Goal: Task Accomplishment & Management: Complete application form

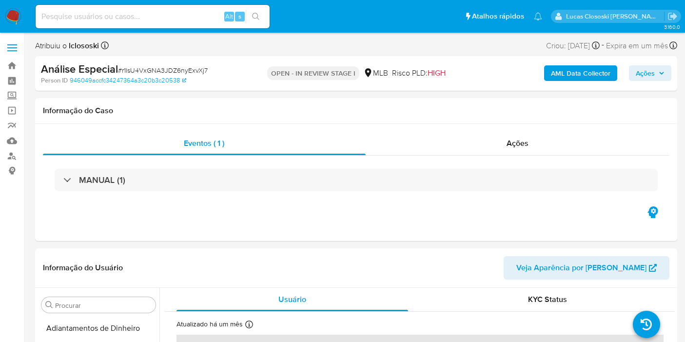
select select "10"
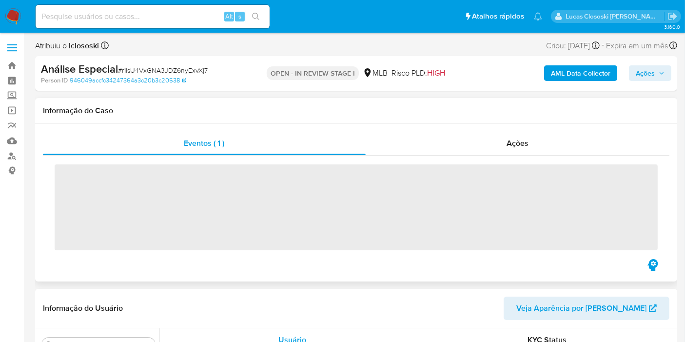
scroll to position [458, 0]
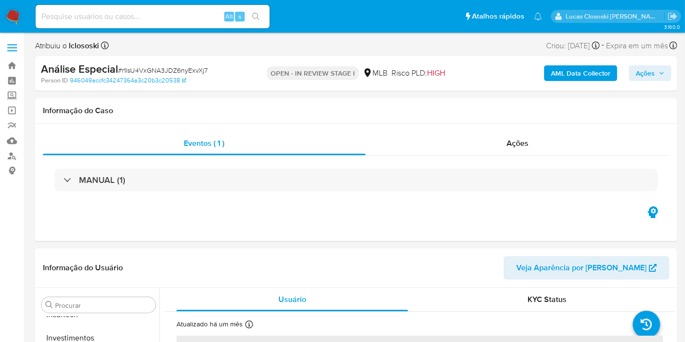
click at [555, 85] on div "Análise Especial # r1lsU4VxGNA3JDZ6nyExvXj7 Person ID 946049accfc34247364a3c20b…" at bounding box center [356, 73] width 642 height 35
select select "10"
click at [557, 76] on b "AML Data Collector" at bounding box center [580, 73] width 59 height 16
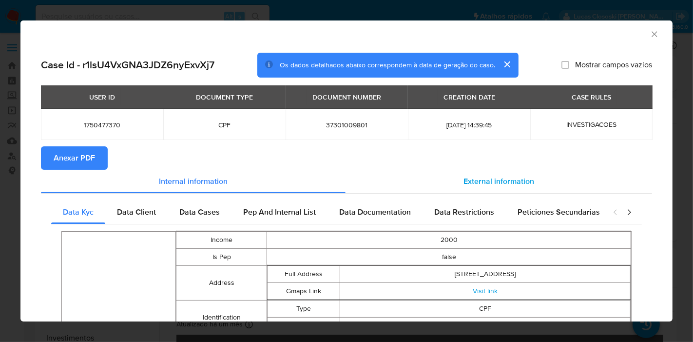
click at [449, 177] on div "External information" at bounding box center [498, 181] width 306 height 23
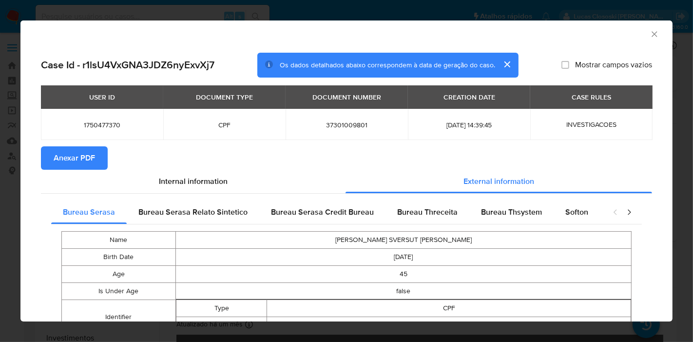
click at [649, 32] on icon "Fechar a janela" at bounding box center [654, 34] width 10 height 10
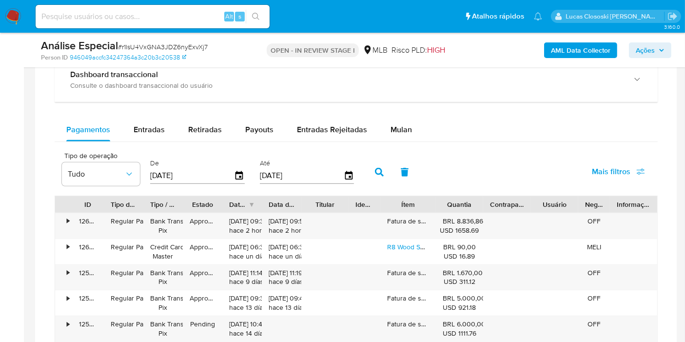
scroll to position [758, 0]
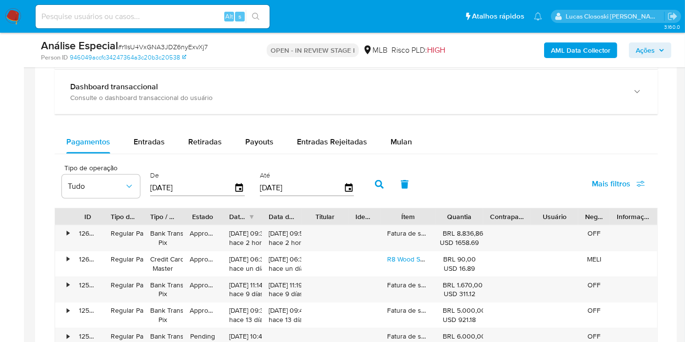
click at [392, 127] on div "Balance Consulte o balance do usuário Dashboard transaccional Consulte o dashbo…" at bounding box center [356, 267] width 603 height 484
click at [392, 137] on span "Mulan" at bounding box center [400, 141] width 21 height 11
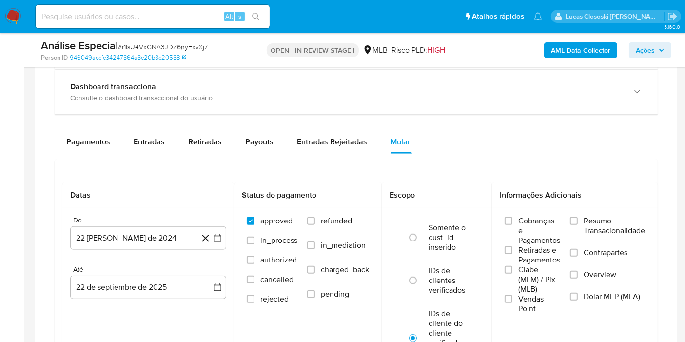
click at [38, 150] on div at bounding box center [356, 216] width 642 height 486
click at [62, 147] on button "Pagamentos" at bounding box center [88, 141] width 67 height 23
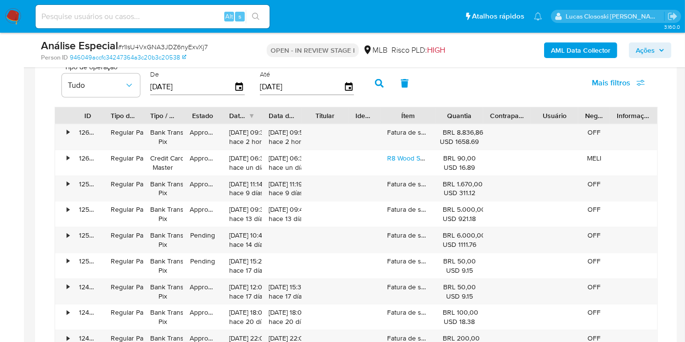
scroll to position [812, 0]
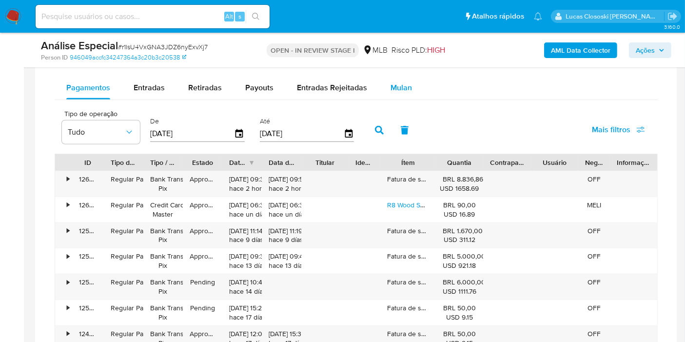
click at [414, 85] on button "Mulan" at bounding box center [401, 87] width 45 height 23
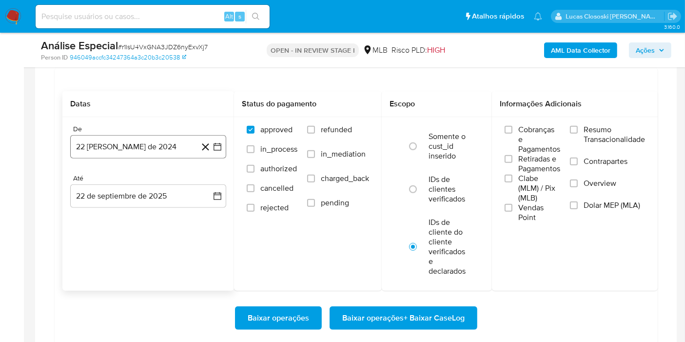
scroll to position [866, 0]
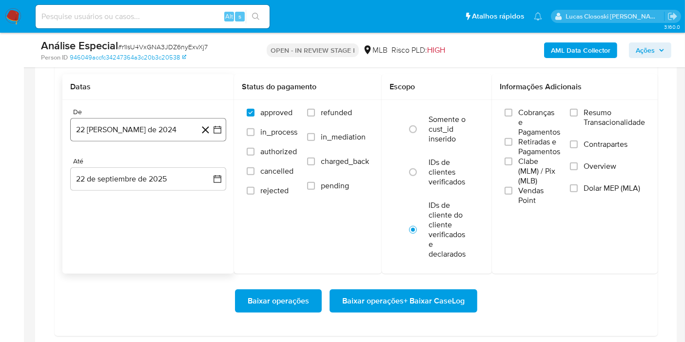
click at [220, 127] on icon "button" at bounding box center [217, 130] width 8 height 8
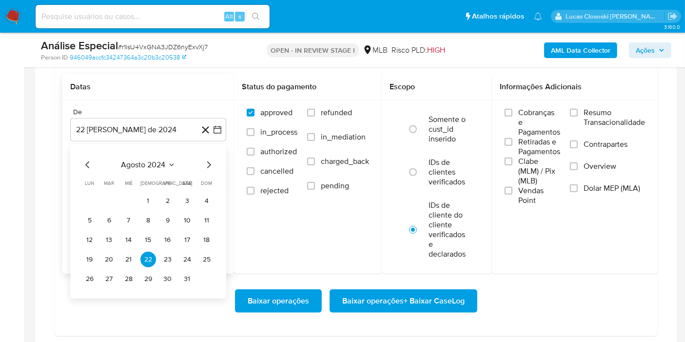
click at [139, 145] on div "agosto 2024 agosto 2024 lun lunes mar martes mié miércoles jue jueves vie viern…" at bounding box center [148, 221] width 156 height 154
click at [140, 160] on span "agosto 2024" at bounding box center [143, 165] width 44 height 10
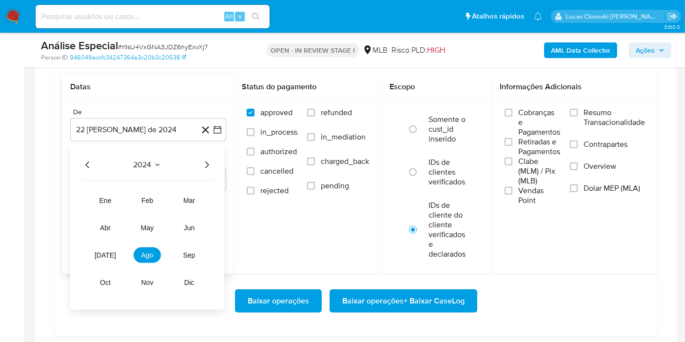
click at [210, 160] on icon "Año siguiente" at bounding box center [207, 165] width 12 height 12
click at [111, 255] on button "jul" at bounding box center [105, 255] width 27 height 16
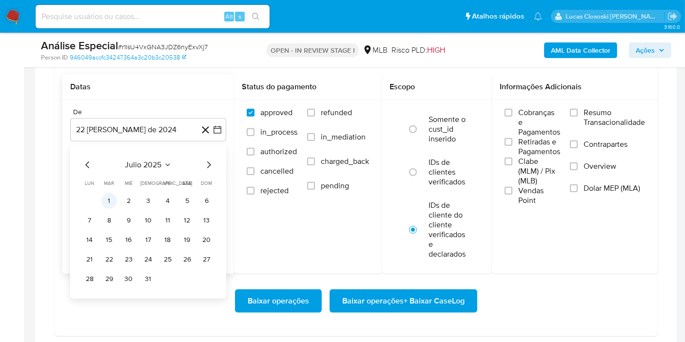
click at [104, 200] on button "1" at bounding box center [109, 201] width 16 height 16
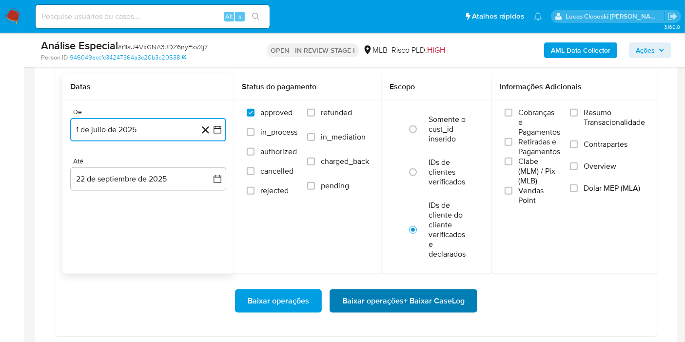
click at [425, 299] on span "Baixar operações + Baixar CaseLog" at bounding box center [403, 300] width 122 height 21
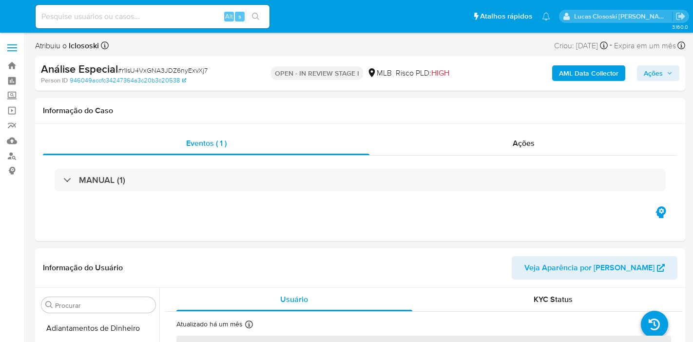
select select "10"
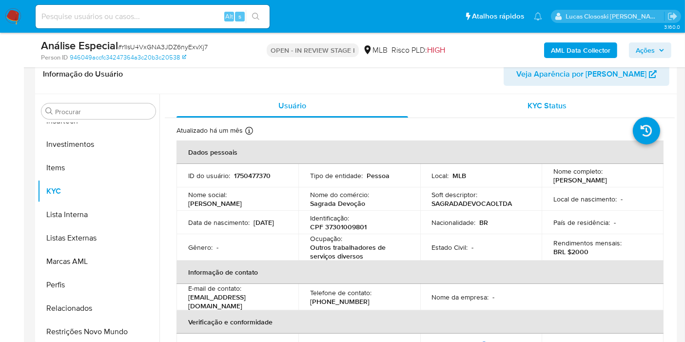
scroll to position [162, 0]
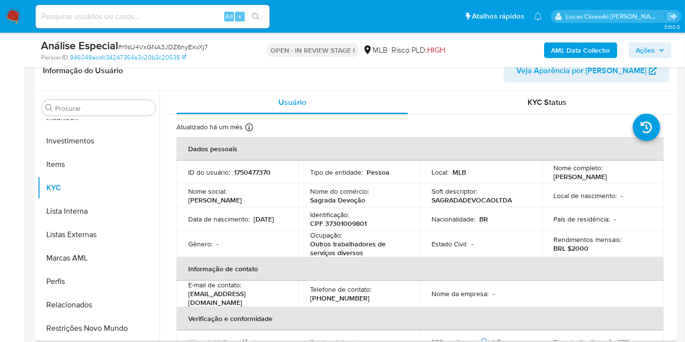
click at [349, 219] on p "CPF 37301009801" at bounding box center [338, 223] width 57 height 9
copy p "37301009801"
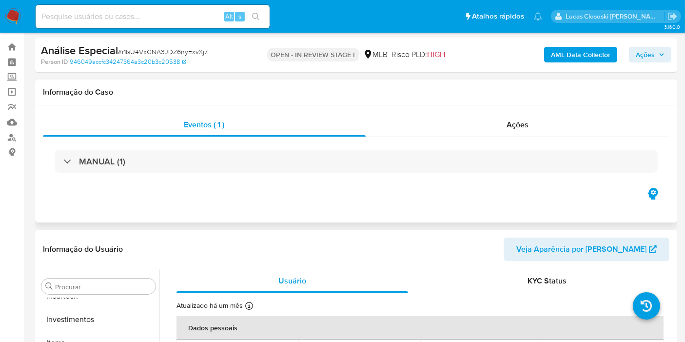
scroll to position [0, 0]
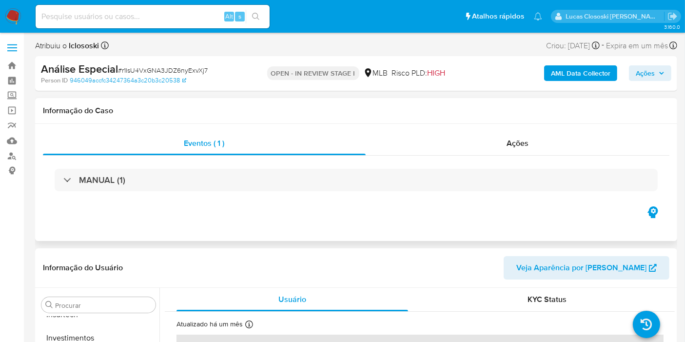
click at [214, 165] on div "MANUAL (1)" at bounding box center [356, 179] width 626 height 49
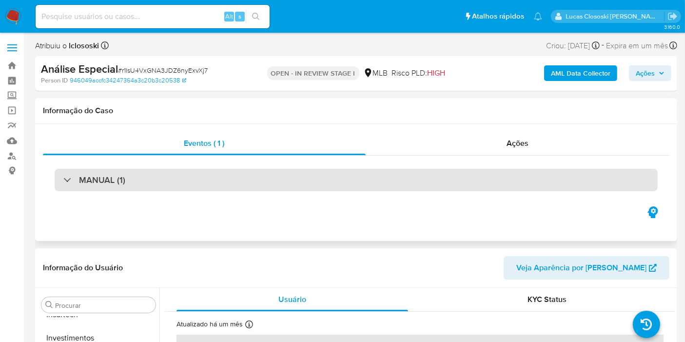
click at [214, 174] on div "MANUAL (1)" at bounding box center [356, 180] width 603 height 22
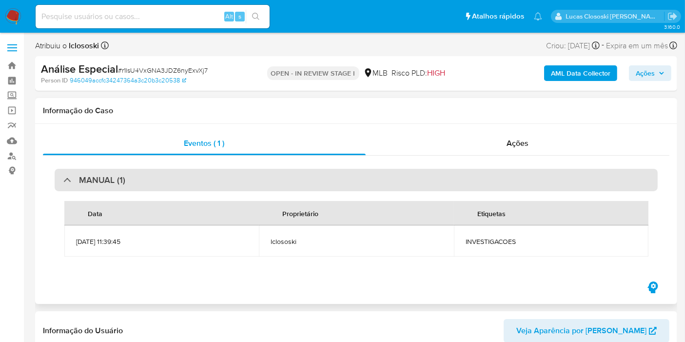
click at [214, 174] on div "MANUAL (1)" at bounding box center [356, 180] width 603 height 22
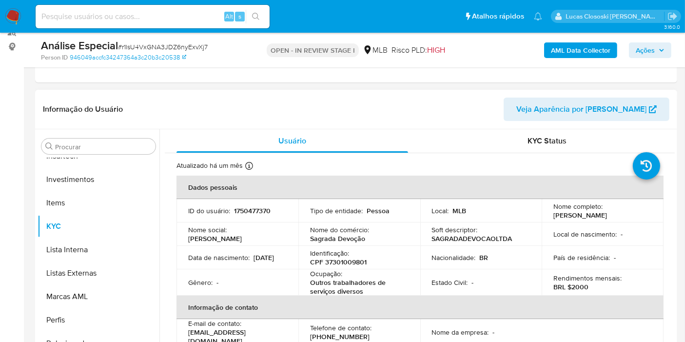
scroll to position [108, 0]
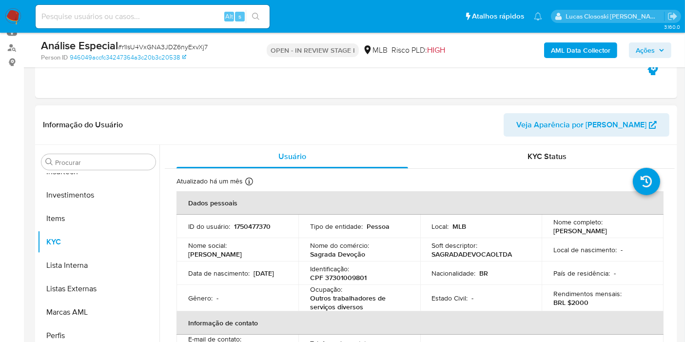
click at [337, 279] on p "CPF 37301009801" at bounding box center [338, 277] width 57 height 9
copy p "37301009801"
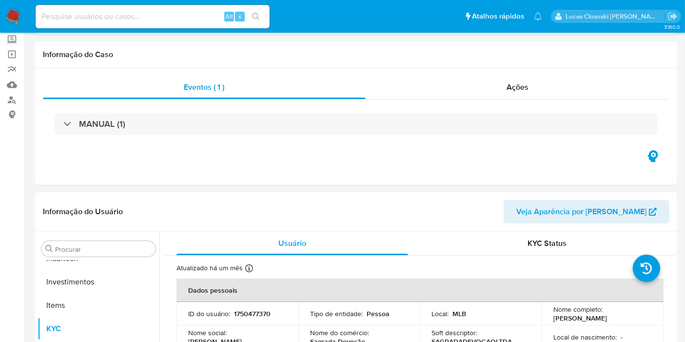
scroll to position [0, 0]
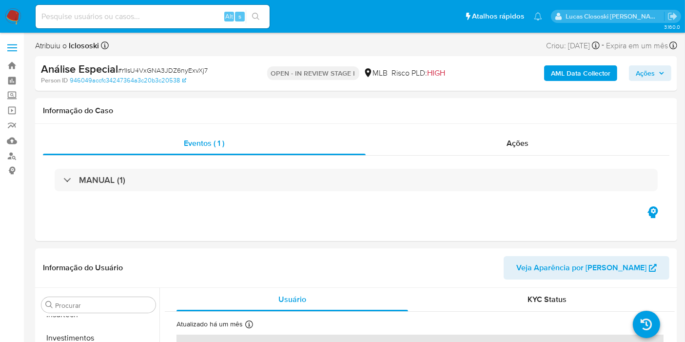
click at [577, 70] on b "AML Data Collector" at bounding box center [580, 73] width 59 height 16
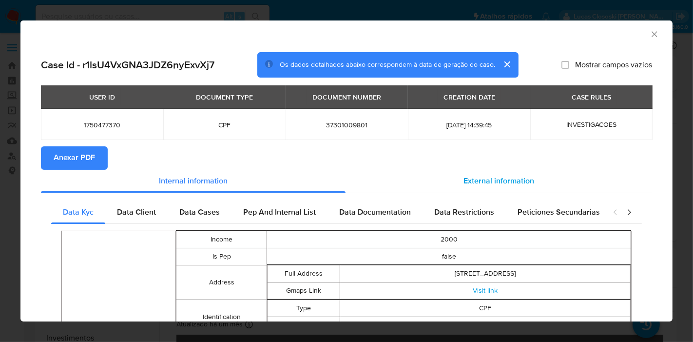
click at [533, 177] on div "External information" at bounding box center [498, 181] width 306 height 23
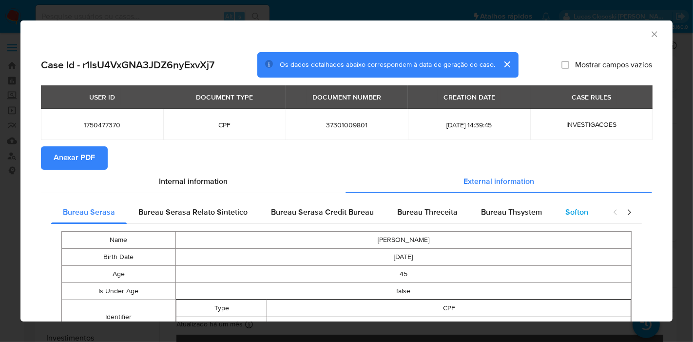
click at [571, 211] on span "Softon" at bounding box center [576, 211] width 23 height 11
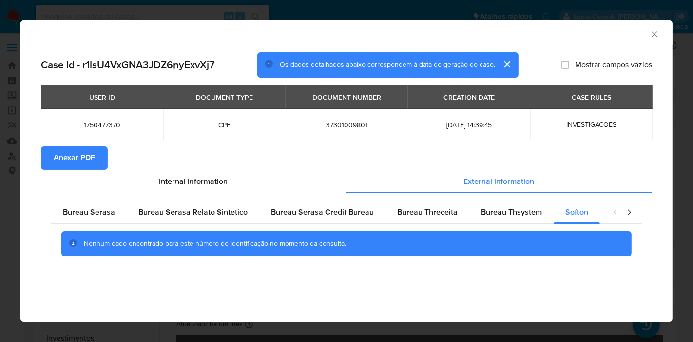
click at [99, 168] on button "Anexar PDF" at bounding box center [74, 157] width 67 height 23
click at [653, 33] on icon "Fechar a janela" at bounding box center [653, 33] width 5 height 5
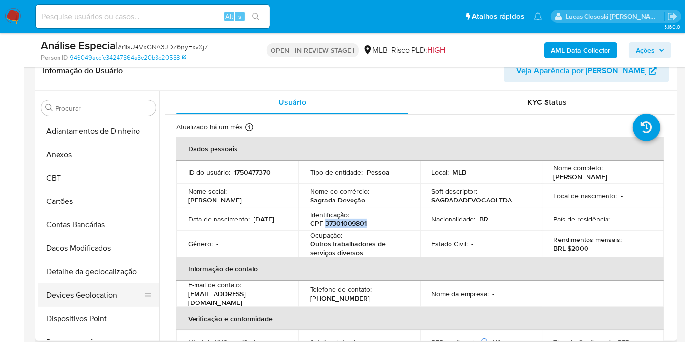
click at [119, 283] on button "Devices Geolocation" at bounding box center [95, 294] width 114 height 23
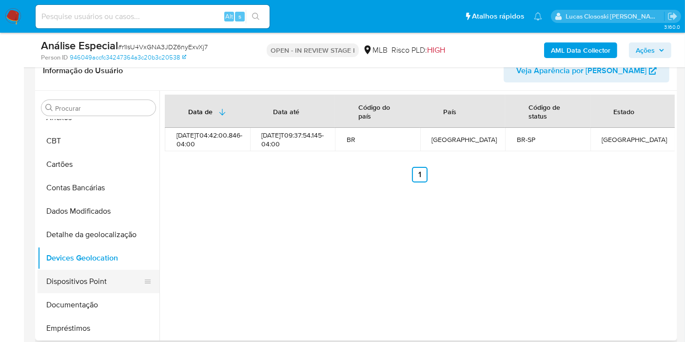
scroll to position [54, 0]
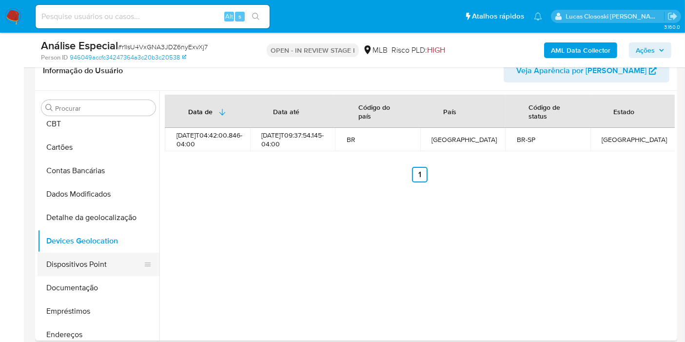
click at [95, 270] on button "Dispositivos Point" at bounding box center [95, 263] width 114 height 23
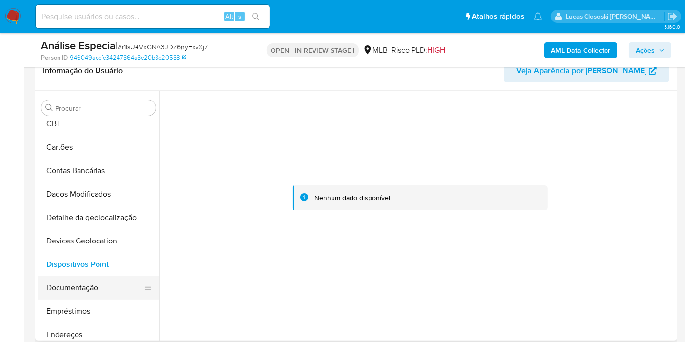
scroll to position [108, 0]
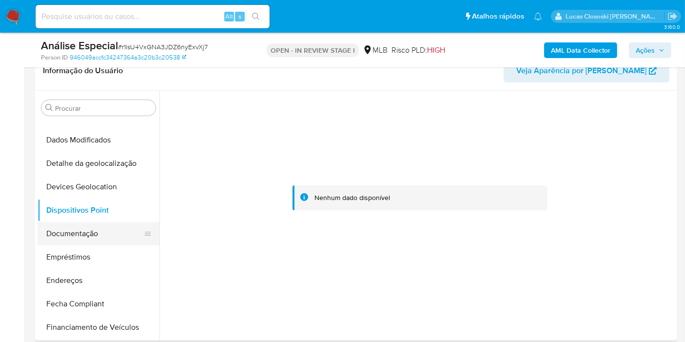
click at [78, 236] on button "Documentação" at bounding box center [95, 233] width 114 height 23
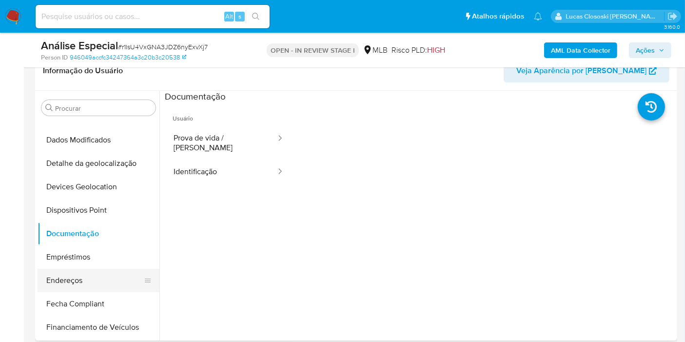
click at [79, 283] on button "Endereços" at bounding box center [95, 279] width 114 height 23
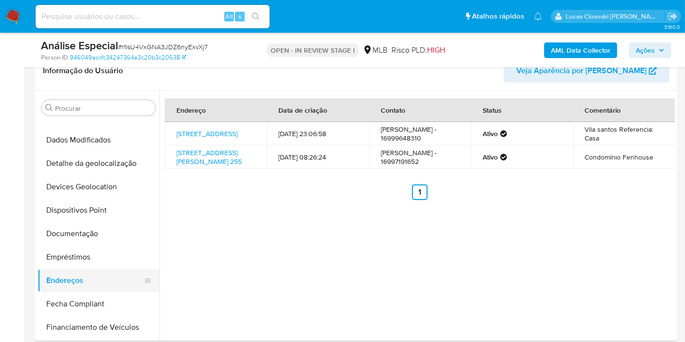
click at [69, 280] on button "Endereços" at bounding box center [95, 279] width 114 height 23
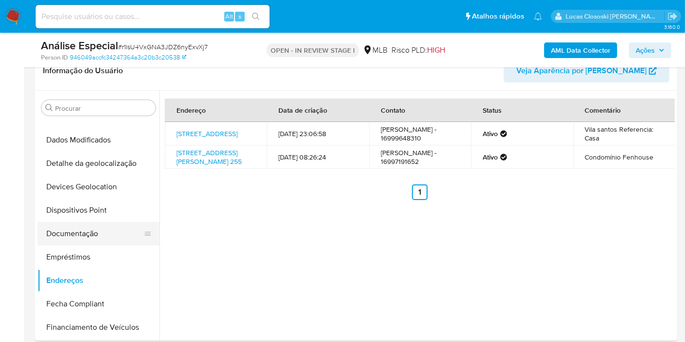
scroll to position [216, 0]
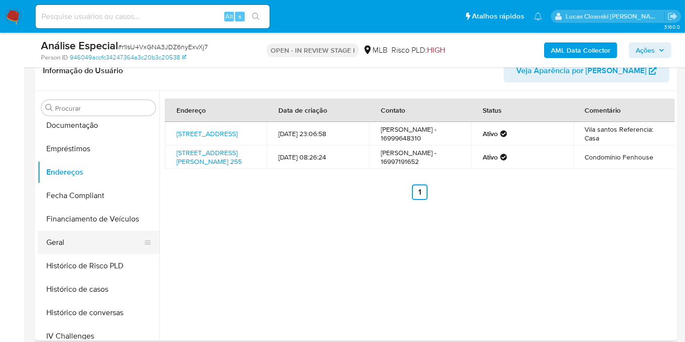
click at [65, 245] on button "Geral" at bounding box center [95, 241] width 114 height 23
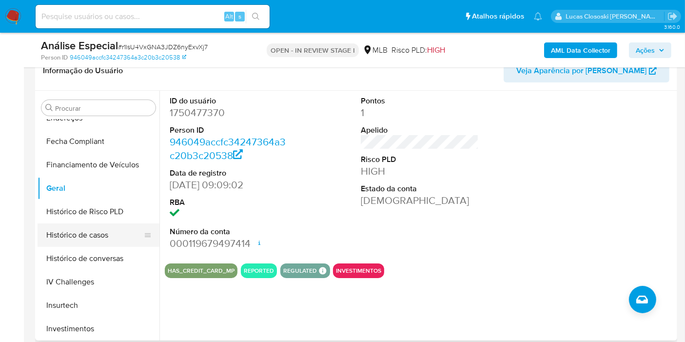
click at [86, 238] on button "Histórico de casos" at bounding box center [95, 234] width 114 height 23
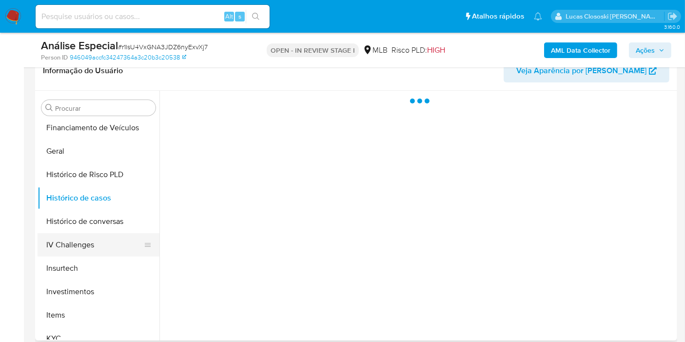
scroll to position [324, 0]
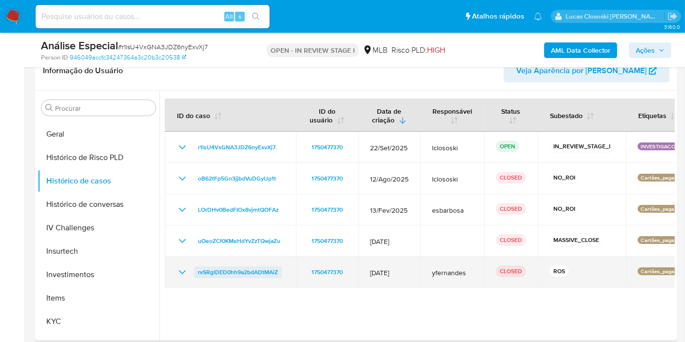
drag, startPoint x: 292, startPoint y: 273, endPoint x: 193, endPoint y: 269, distance: 99.0
click at [193, 269] on td "rvSRglDED0hh9a2bdADtMAiZ" at bounding box center [230, 271] width 131 height 31
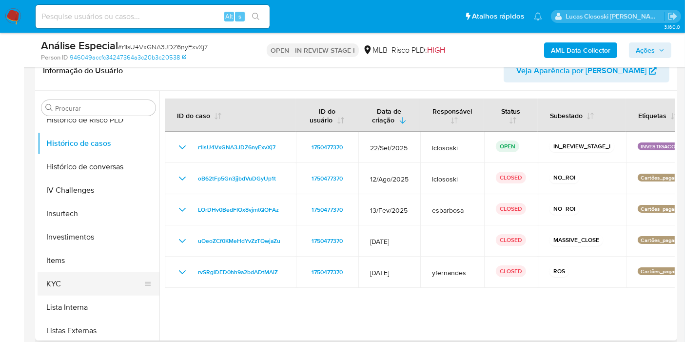
scroll to position [379, 0]
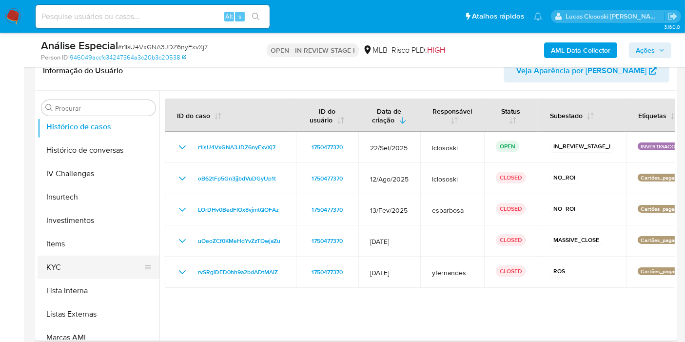
click at [66, 266] on button "KYC" at bounding box center [95, 266] width 114 height 23
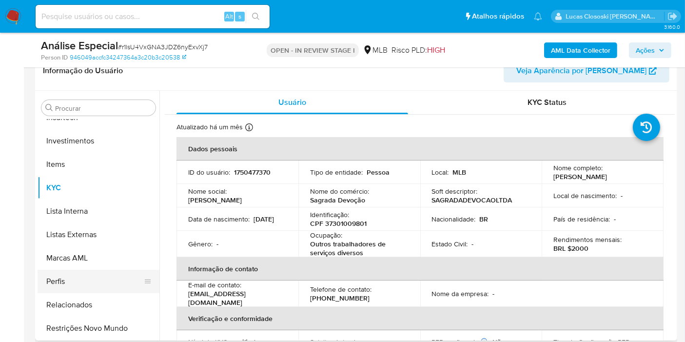
scroll to position [458, 0]
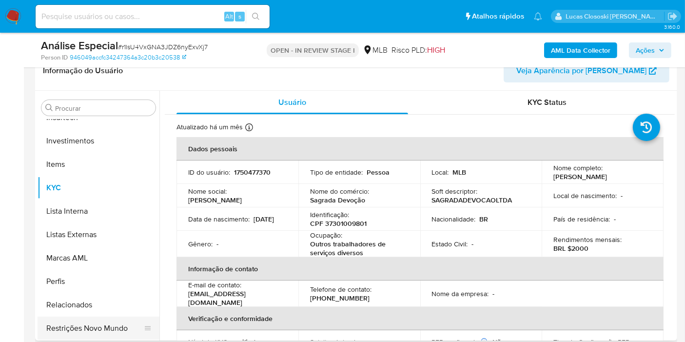
click at [122, 321] on button "Restrições Novo Mundo" at bounding box center [95, 327] width 114 height 23
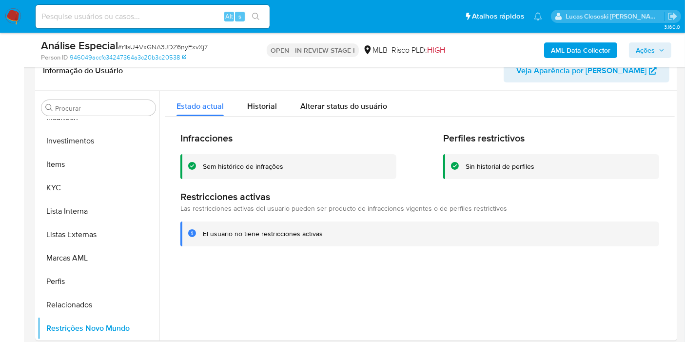
click at [133, 42] on span "# r1lsU4VxGNA3JDZ6nyExvXj7" at bounding box center [163, 47] width 90 height 10
copy span "r1lsU4VxGNA3JDZ6nyExvXj7"
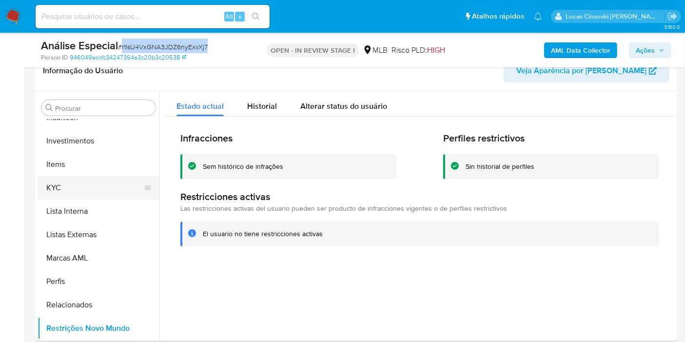
click at [105, 185] on button "KYC" at bounding box center [95, 187] width 114 height 23
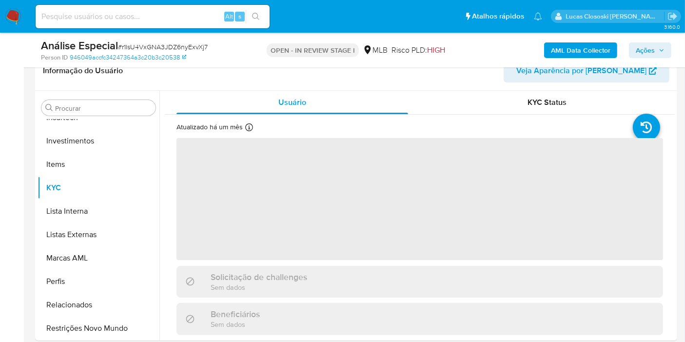
click at [230, 57] on div "Person ID 946049accfc34247364a3c20b3c20538" at bounding box center [145, 57] width 208 height 9
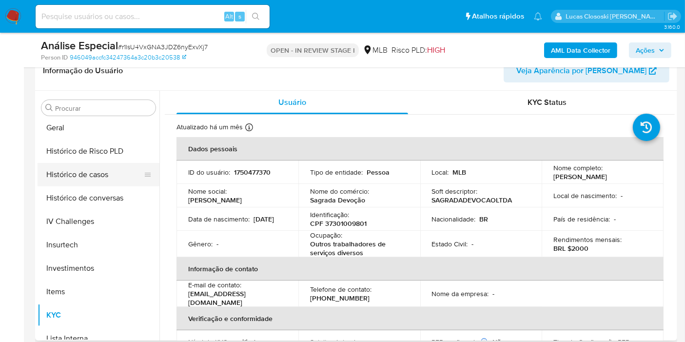
scroll to position [296, 0]
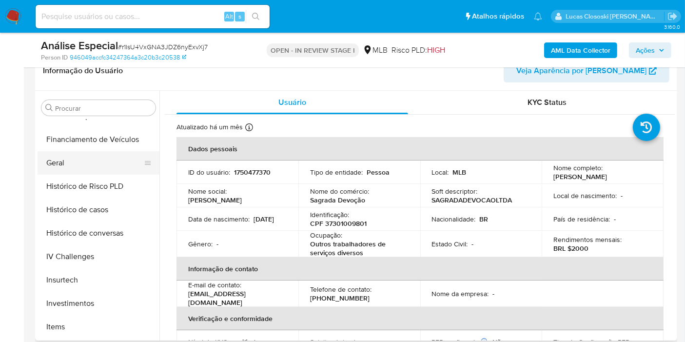
click at [51, 171] on button "Geral" at bounding box center [95, 162] width 114 height 23
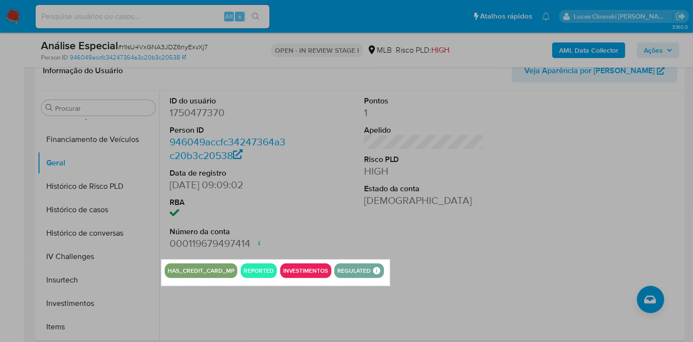
drag, startPoint x: 161, startPoint y: 259, endPoint x: 390, endPoint y: 286, distance: 230.1
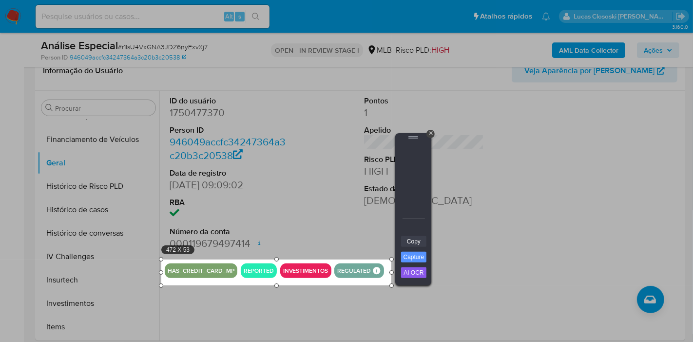
click at [420, 244] on link "Copy" at bounding box center [413, 241] width 25 height 11
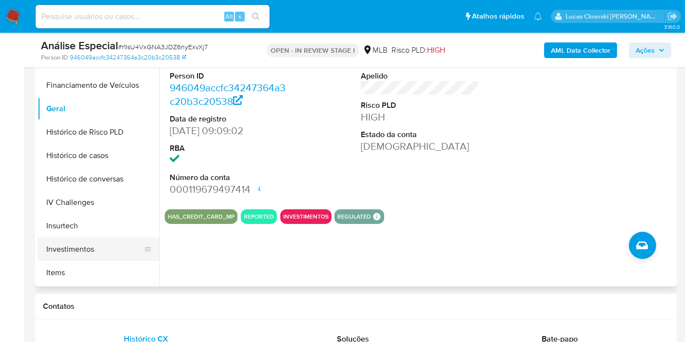
scroll to position [404, 0]
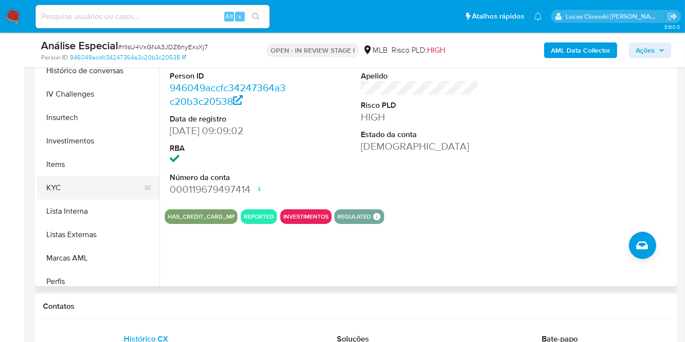
click at [62, 186] on button "KYC" at bounding box center [95, 187] width 114 height 23
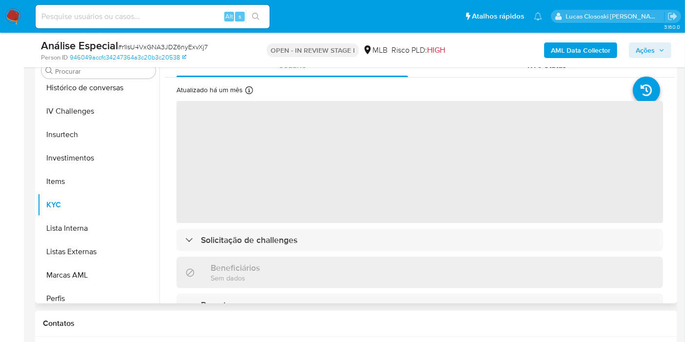
scroll to position [216, 0]
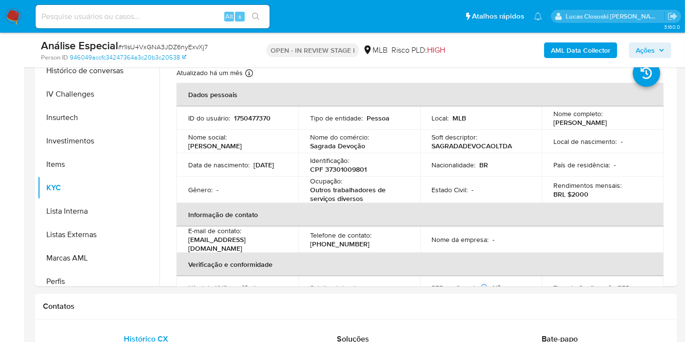
click at [662, 43] on span "Ações" at bounding box center [649, 50] width 29 height 14
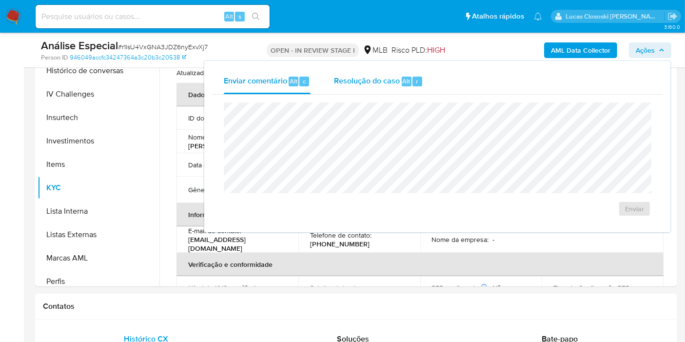
click at [417, 76] on button "Resolução do caso Alt r" at bounding box center [378, 81] width 113 height 25
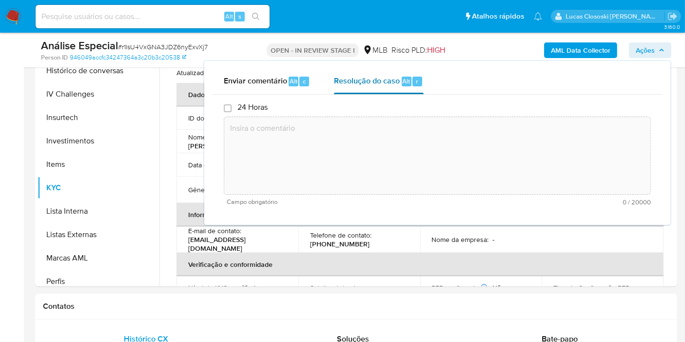
click at [385, 78] on span "Resolução do caso" at bounding box center [367, 80] width 66 height 11
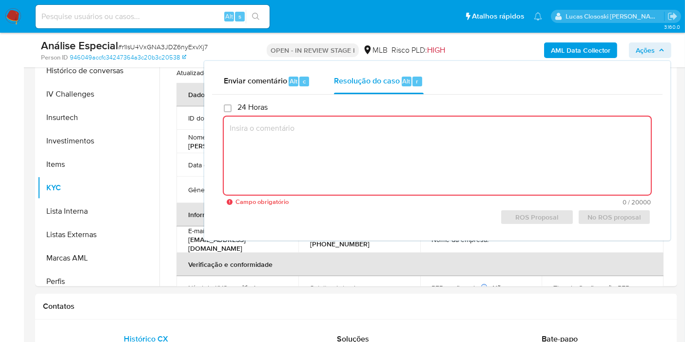
click at [465, 137] on textarea at bounding box center [437, 155] width 427 height 78
paste textarea "Fatos relevantes concluídos pelo analista: - Movimentação expressiva, aparentem…"
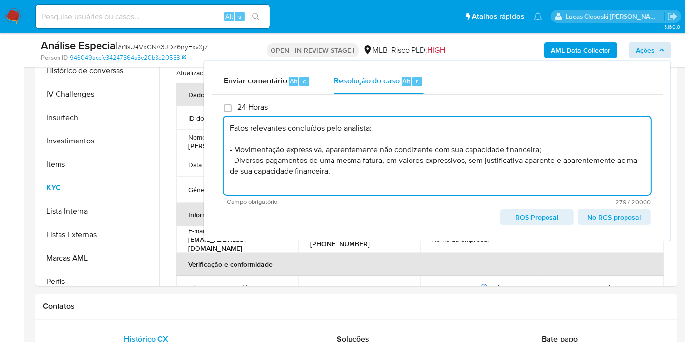
type textarea "Fatos relevantes concluídos pelo analista: - Movimentação expressiva, aparentem…"
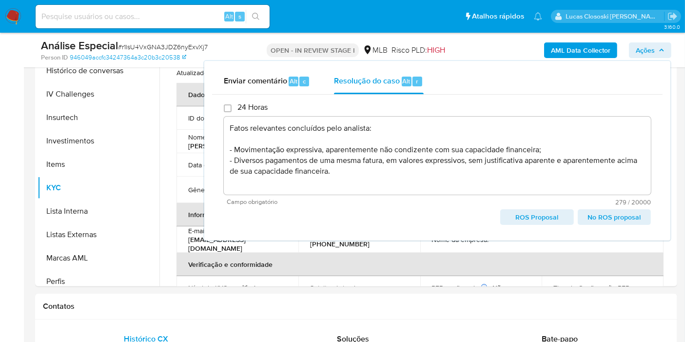
click at [660, 52] on icon "button" at bounding box center [661, 50] width 6 height 6
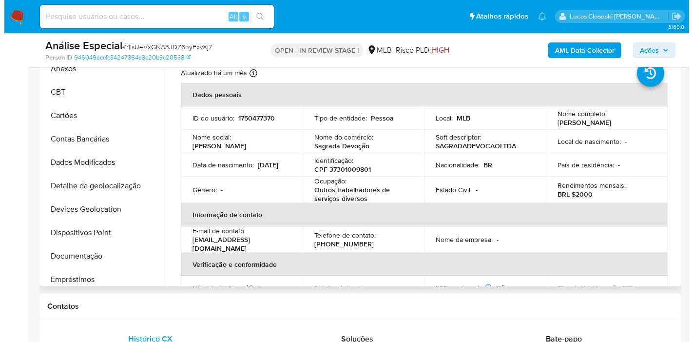
scroll to position [0, 0]
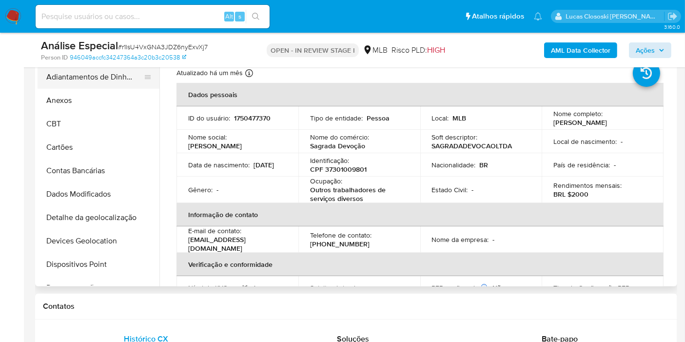
click at [60, 78] on button "Adiantamentos de Dinheiro" at bounding box center [95, 76] width 114 height 23
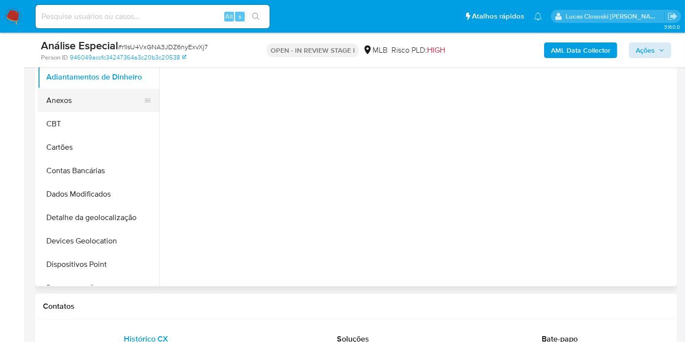
click at [62, 105] on button "Anexos" at bounding box center [95, 100] width 114 height 23
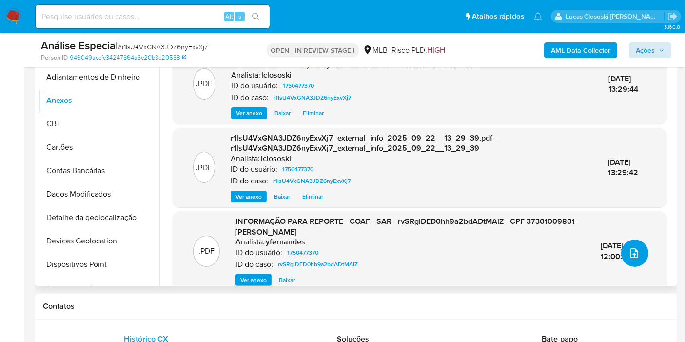
click at [632, 248] on icon "upload-file" at bounding box center [634, 253] width 12 height 12
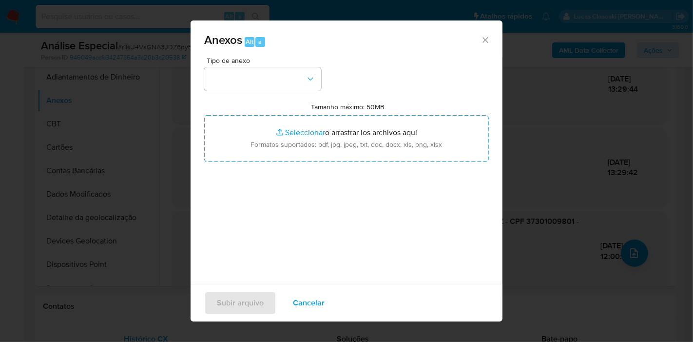
click at [324, 80] on div "Tipo de anexo Tamanho máximo: 50MB Seleccionar archivos Seleccionar o arrastrar…" at bounding box center [346, 172] width 285 height 230
click at [322, 80] on div "Tipo de anexo Tamanho máximo: 50MB Seleccionar archivos Seleccionar o arrastrar…" at bounding box center [346, 172] width 285 height 230
click at [279, 84] on button "button" at bounding box center [262, 78] width 117 height 23
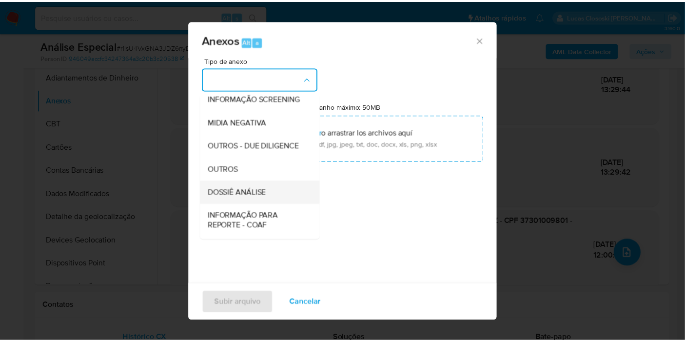
scroll to position [150, 0]
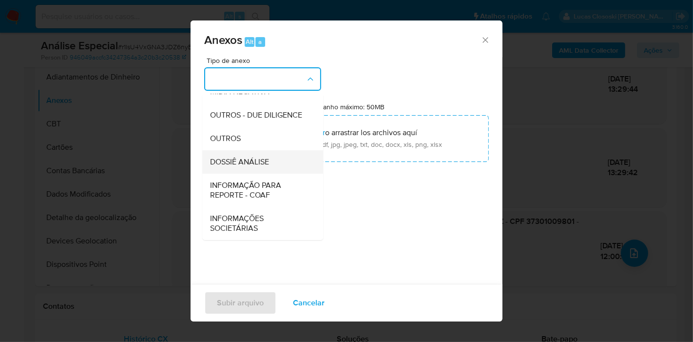
click at [248, 159] on span "DOSSIÊ ANÁLISE" at bounding box center [239, 162] width 59 height 10
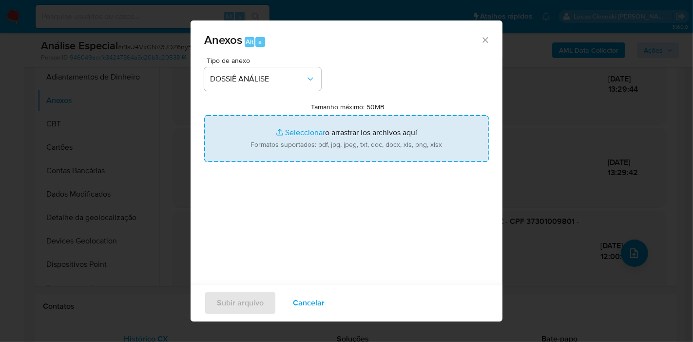
click at [294, 146] on input "Tamanho máximo: 50MB Seleccionar archivos" at bounding box center [346, 138] width 285 height 47
type input "C:\fakepath\2º SAR - XXXX - CPF 37301009801 - JOSIANE SVERSUT BATISTA.pdf"
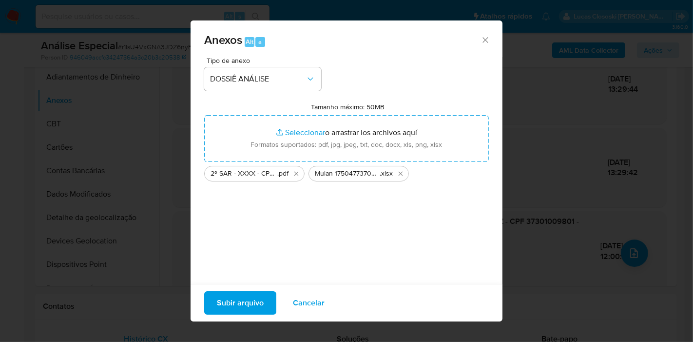
drag, startPoint x: 294, startPoint y: 146, endPoint x: 253, endPoint y: 300, distance: 159.0
click at [253, 300] on span "Subir arquivo" at bounding box center [240, 302] width 47 height 21
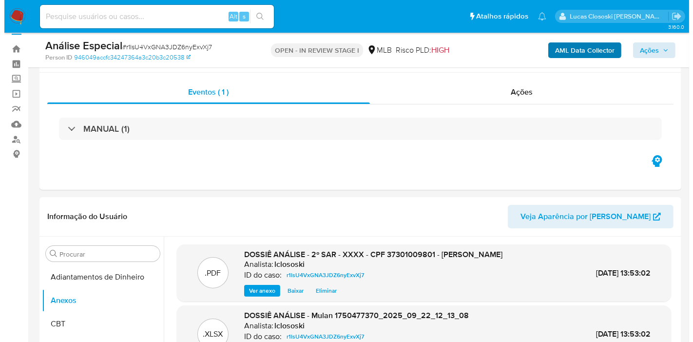
scroll to position [0, 0]
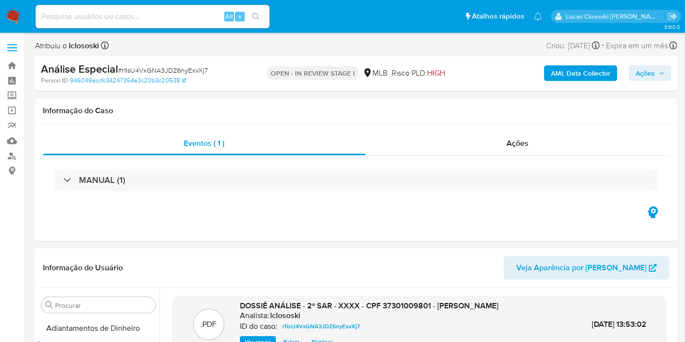
click at [668, 76] on button "Ações" at bounding box center [649, 73] width 42 height 16
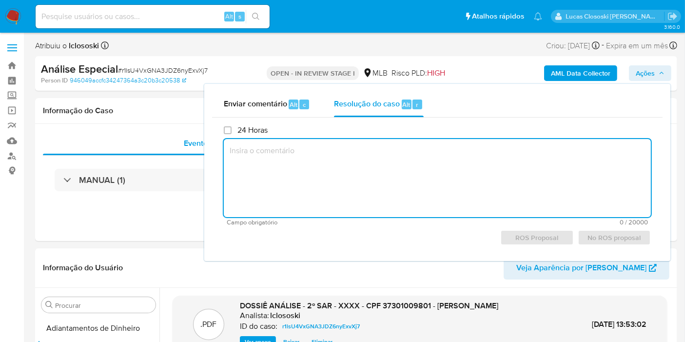
click at [361, 164] on textarea at bounding box center [437, 178] width 427 height 78
paste textarea "Fatos relevantes concluídos pelo analista: - Movimentação expressiva, aparentem…"
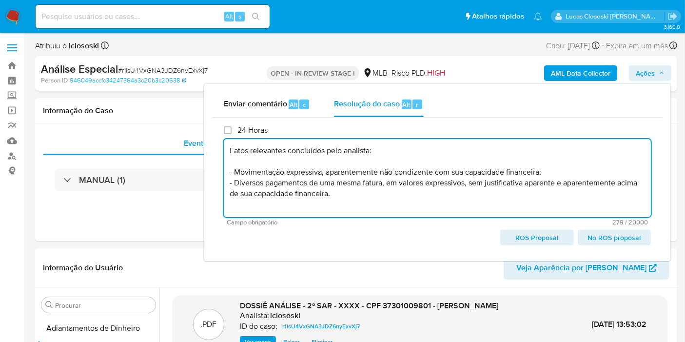
click at [531, 237] on span "ROS Proposal" at bounding box center [536, 237] width 59 height 14
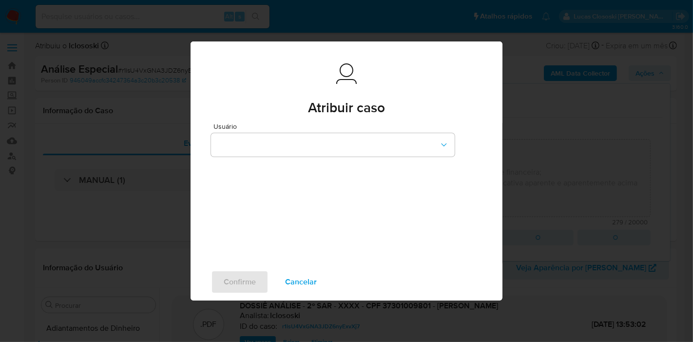
click at [307, 275] on span "Cancelar" at bounding box center [301, 281] width 32 height 21
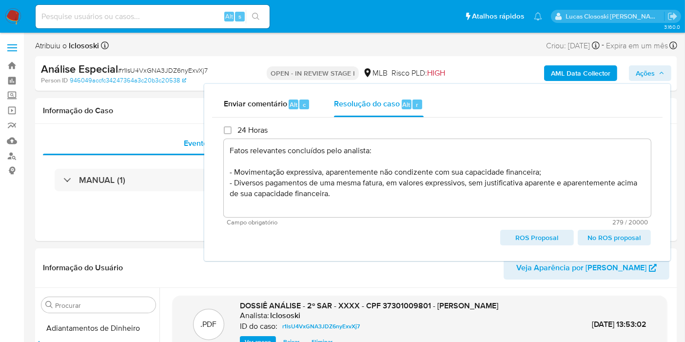
click at [536, 227] on div "24 Horas Fatos relevantes concluídos pelo analista: - Movimentação expressiva, …" at bounding box center [437, 185] width 427 height 120
click at [536, 237] on span "ROS Proposal" at bounding box center [536, 237] width 59 height 14
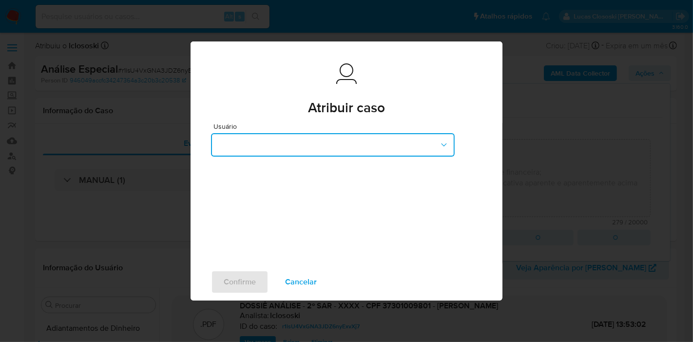
click at [379, 154] on button "button" at bounding box center [333, 144] width 244 height 23
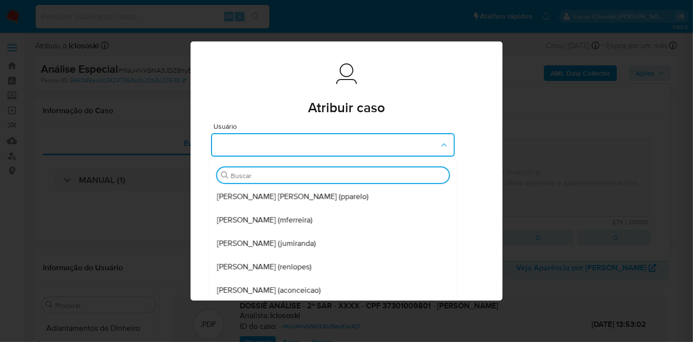
click at [436, 105] on div "Atribuir caso" at bounding box center [346, 88] width 271 height 53
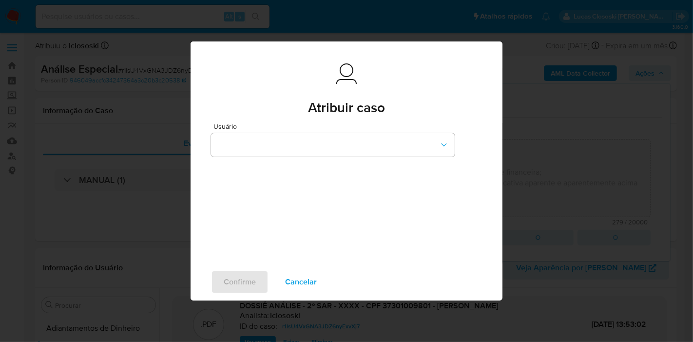
click at [315, 275] on button "Cancelar" at bounding box center [300, 281] width 57 height 23
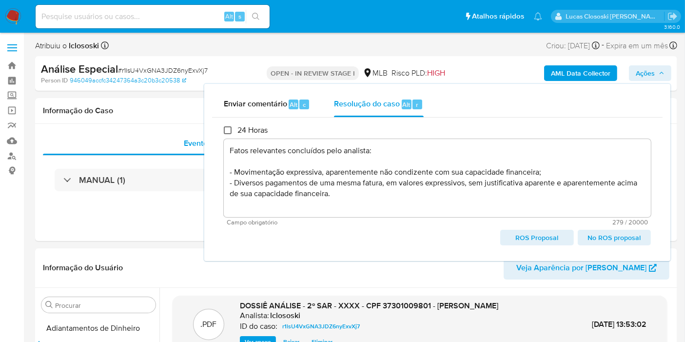
type textarea "Fatos relevantes concluídos pelo analista: - Movimentação expressiva, aparentem…"
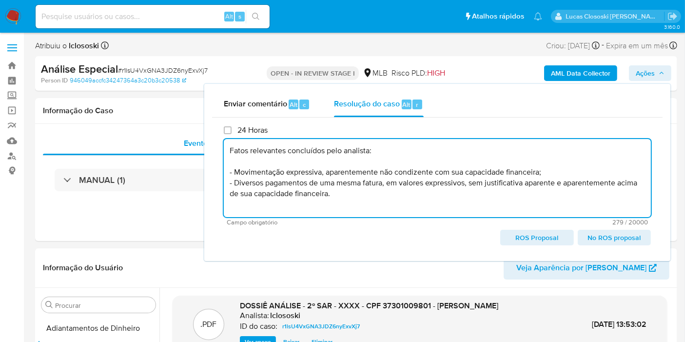
drag, startPoint x: 362, startPoint y: 200, endPoint x: 210, endPoint y: 121, distance: 171.3
click at [210, 121] on div "Enviar comentário Alt c Resolução do caso Alt r 24 Horas Fatos relevantes concl…" at bounding box center [437, 172] width 466 height 177
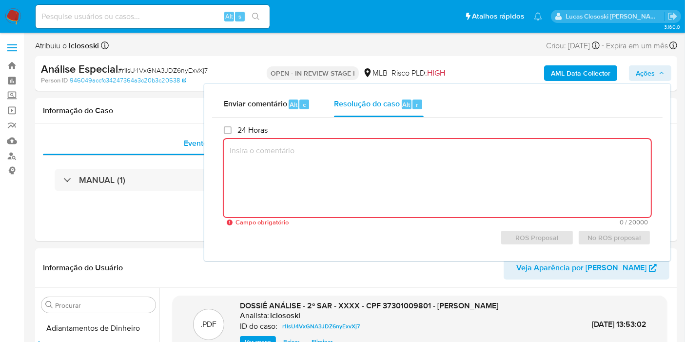
click at [514, 167] on textarea at bounding box center [437, 178] width 427 height 78
paste textarea "Fatos relevantes concluídos pelo analista: - Movimentação expressiva, aparentem…"
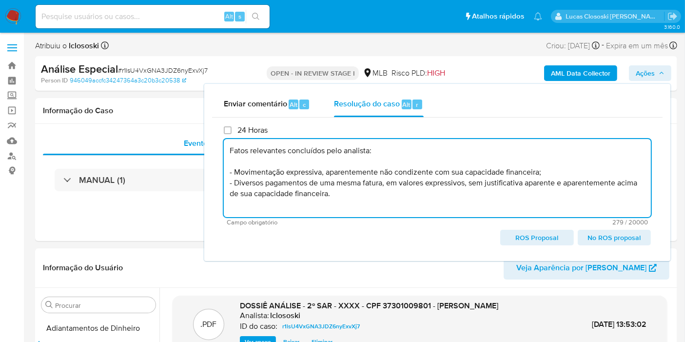
type textarea "Fatos relevantes concluídos pelo analista: - Movimentação expressiva, aparentem…"
click at [655, 66] on span "Ações" at bounding box center [649, 73] width 29 height 14
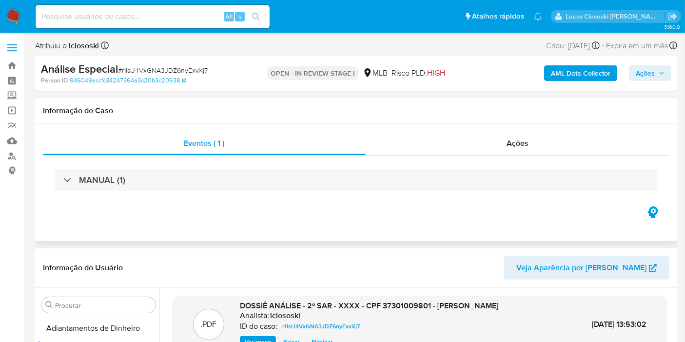
click at [480, 127] on div "Eventos ( 1 ) Ações MANUAL (1)" at bounding box center [356, 182] width 642 height 117
click at [477, 133] on div "Ações" at bounding box center [517, 143] width 304 height 23
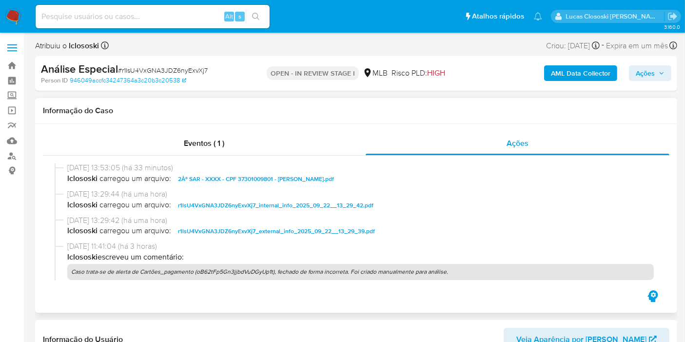
scroll to position [105, 0]
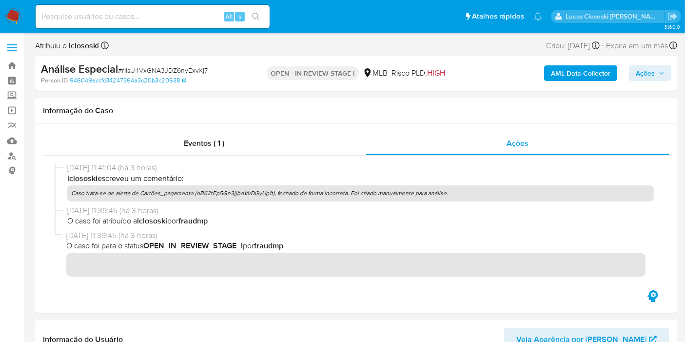
click at [657, 69] on span "Ações" at bounding box center [649, 73] width 29 height 14
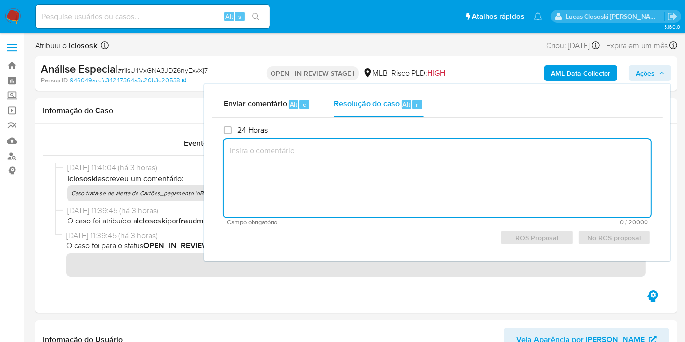
click at [365, 177] on textarea at bounding box center [437, 178] width 427 height 78
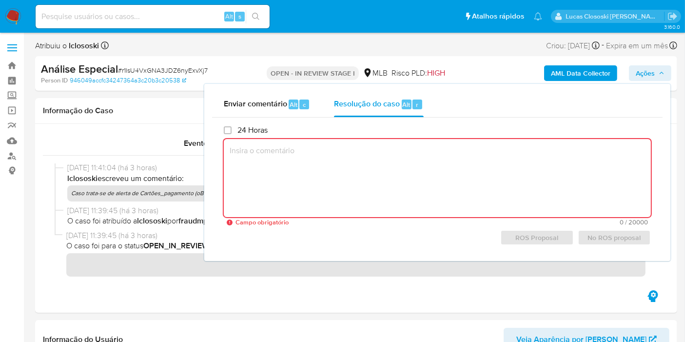
click at [417, 178] on textarea at bounding box center [437, 178] width 427 height 78
paste textarea "Fatos relevantes concluídos pelo analista: - Movimentação expressiva, aparentem…"
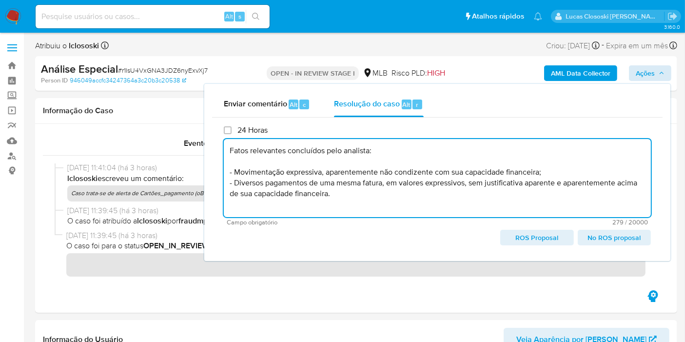
type textarea "Fatos relevantes concluídos pelo analista: - Movimentação expressiva, aparentem…"
click at [656, 72] on span "Ações" at bounding box center [649, 73] width 29 height 14
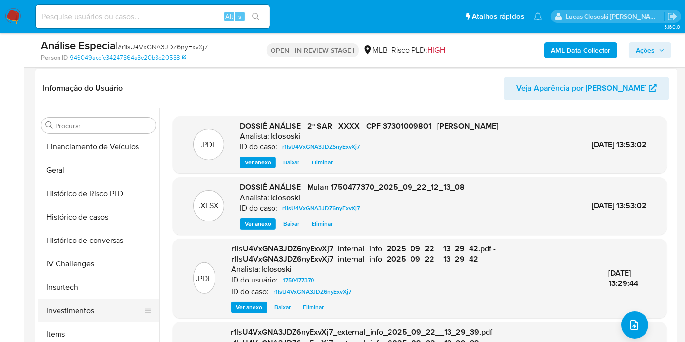
scroll to position [379, 0]
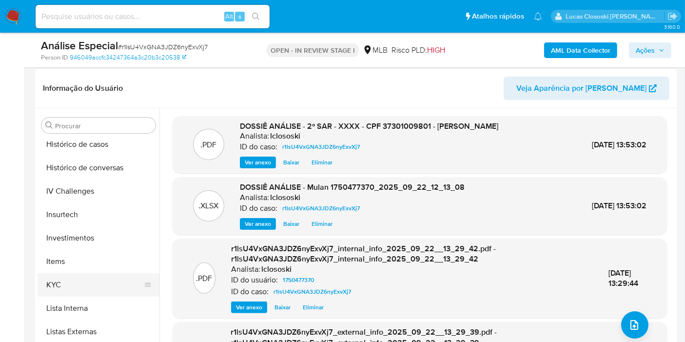
click at [76, 283] on button "KYC" at bounding box center [95, 284] width 114 height 23
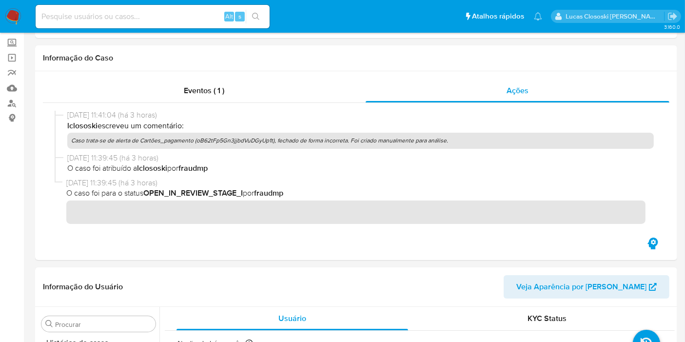
scroll to position [0, 0]
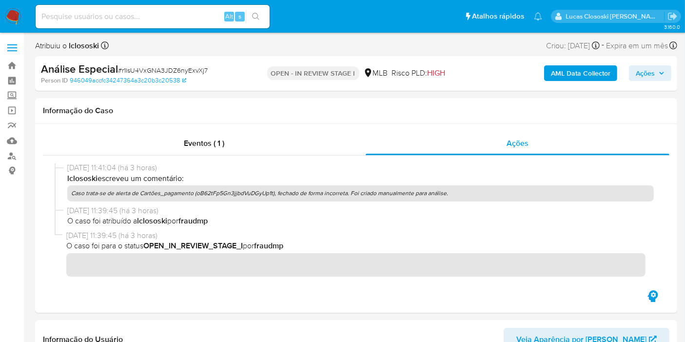
click at [644, 81] on div "AML Data Collector Ações" at bounding box center [567, 73] width 208 height 23
click at [642, 77] on span "Ações" at bounding box center [644, 73] width 19 height 16
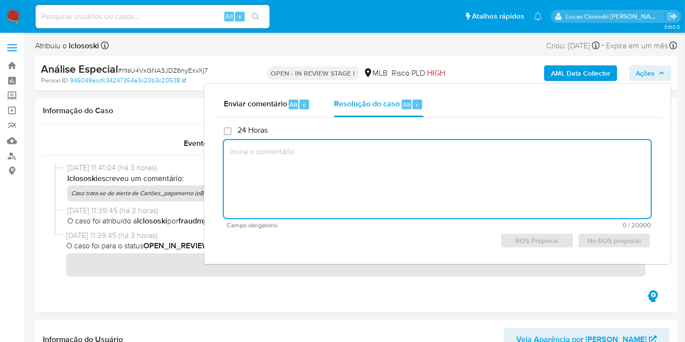
click at [369, 181] on textarea at bounding box center [437, 179] width 427 height 78
paste textarea "Fatos relevantes concluídos pelo analista: - Movimentação expressiva, aparentem…"
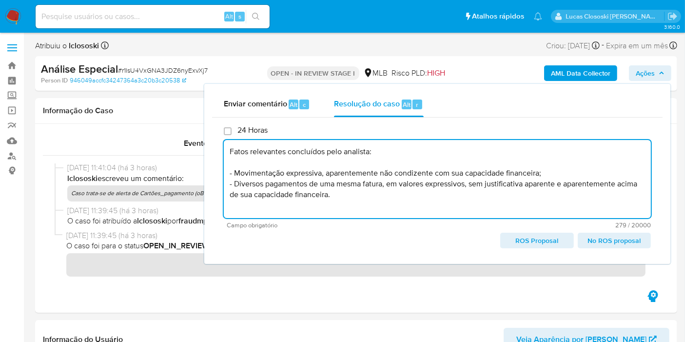
click at [515, 236] on span "ROS Proposal" at bounding box center [536, 240] width 59 height 14
type textarea "Fatos relevantes concluídos pelo analista: - Movimentação expressiva, aparentem…"
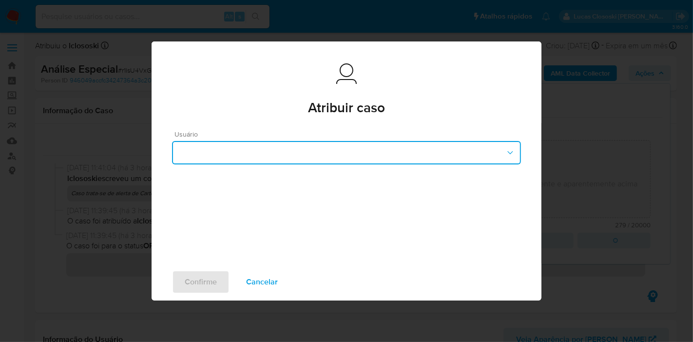
click at [323, 145] on button "button" at bounding box center [346, 152] width 349 height 23
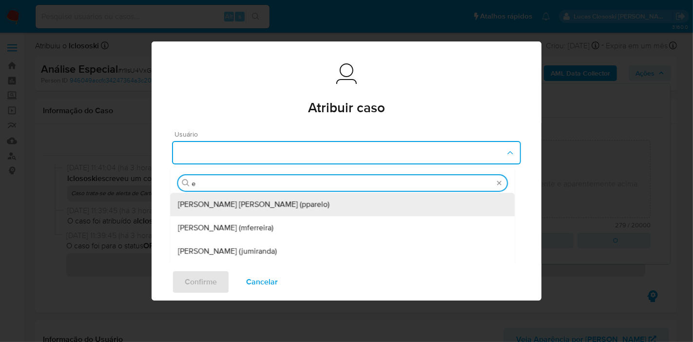
type input "ed"
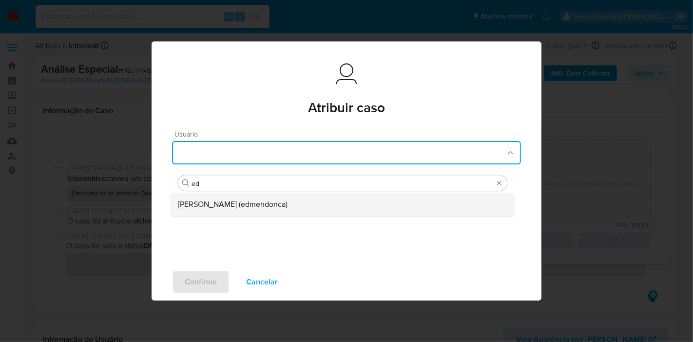
click at [316, 197] on div "Eduardo Mendonca Dutra (edmendonca)" at bounding box center [342, 203] width 329 height 23
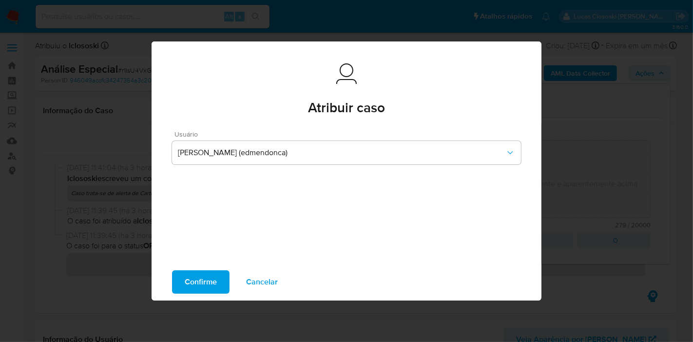
click at [209, 275] on span "Confirme" at bounding box center [201, 281] width 32 height 21
type textarea "Fatos relevantes concluídos pelo analista: - Movimentação expressiva, aparentem…"
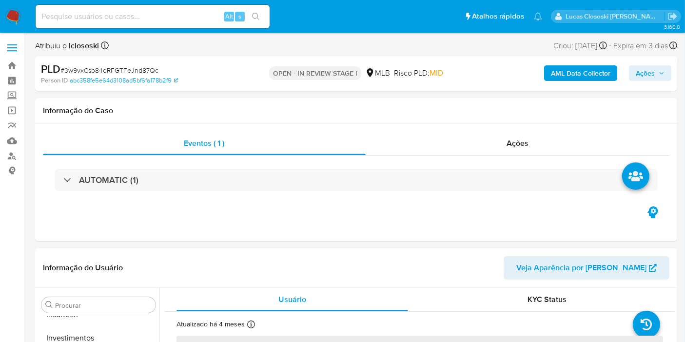
scroll to position [458, 0]
select select "10"
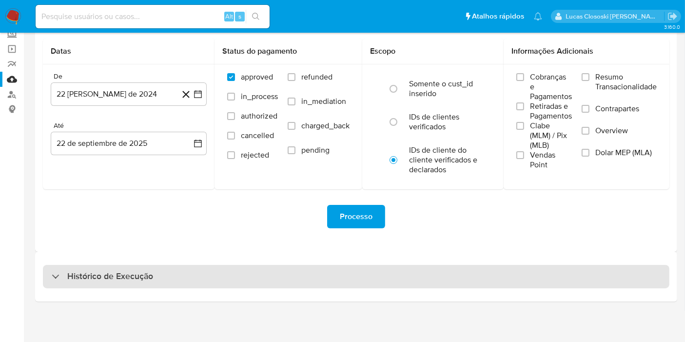
click at [129, 278] on h3 "Histórico de Execução" at bounding box center [110, 276] width 86 height 12
select select "10"
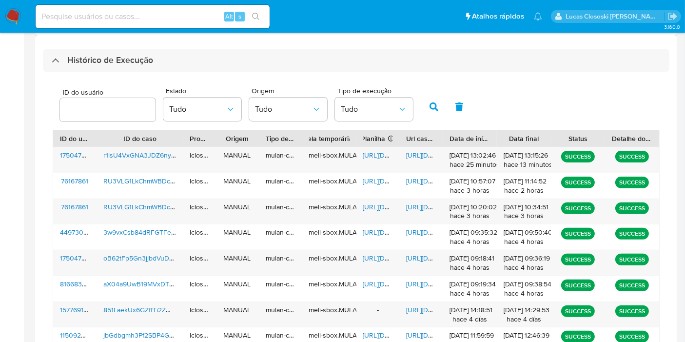
scroll to position [224, 0]
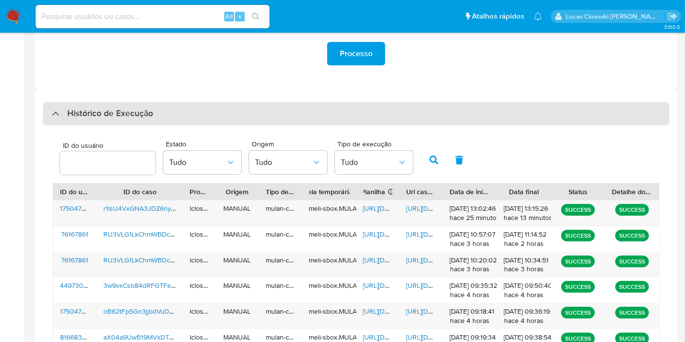
click at [163, 104] on div "Histórico de Execução" at bounding box center [356, 113] width 626 height 23
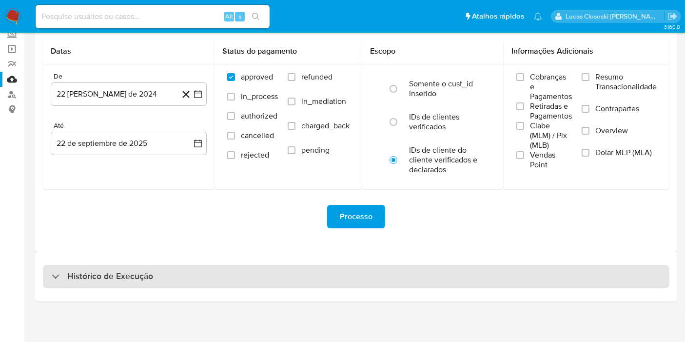
click at [201, 280] on div "Histórico de Execução" at bounding box center [356, 276] width 626 height 23
select select "10"
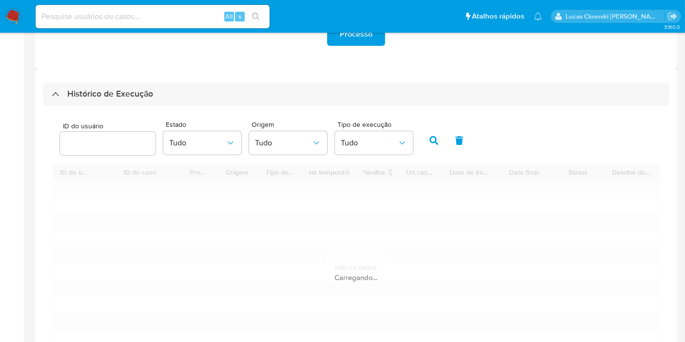
scroll to position [336, 0]
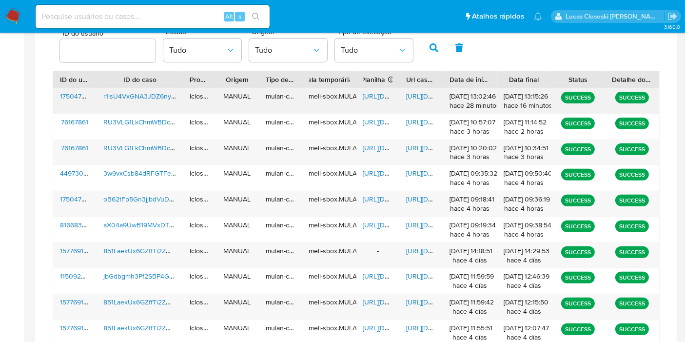
click at [381, 96] on span "[URL][DOMAIN_NAME]" at bounding box center [396, 96] width 67 height 10
click at [410, 92] on span "[URL][DOMAIN_NAME]" at bounding box center [439, 96] width 67 height 10
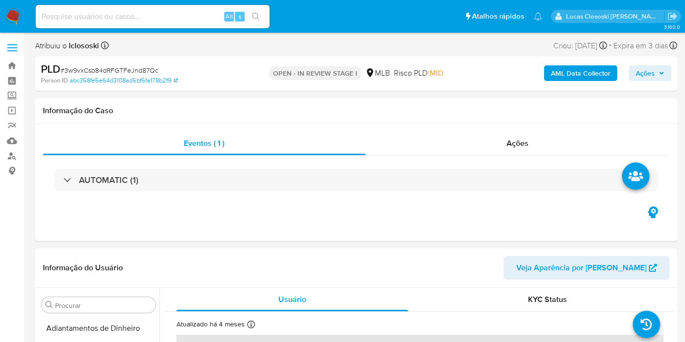
select select "10"
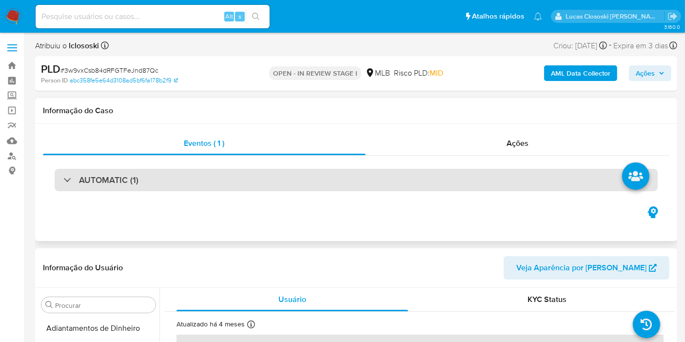
click at [489, 171] on div "AUTOMATIC (1)" at bounding box center [356, 180] width 603 height 22
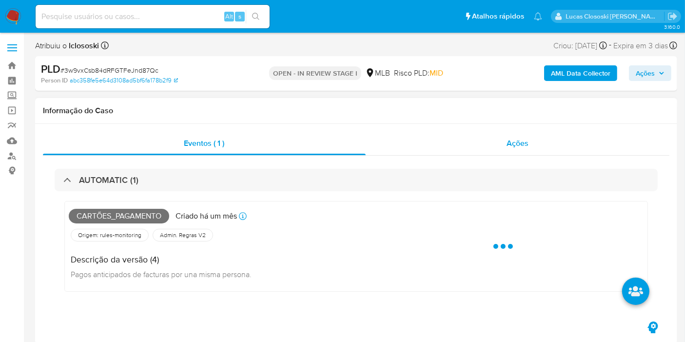
click at [495, 153] on div "Ações" at bounding box center [517, 143] width 304 height 23
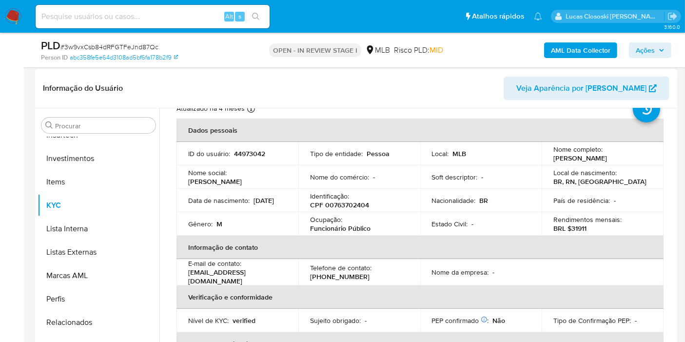
scroll to position [0, 0]
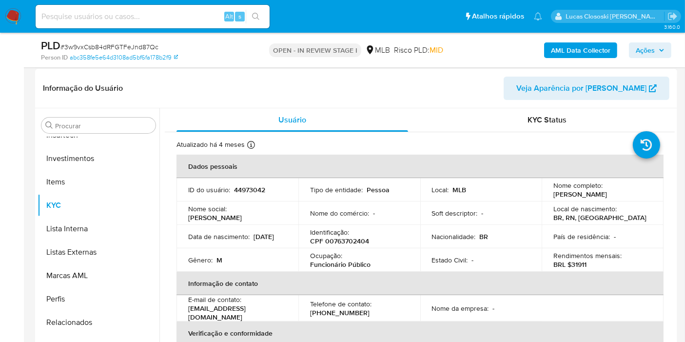
click at [343, 239] on p "CPF 00763702404" at bounding box center [339, 240] width 59 height 9
copy p "00763702404"
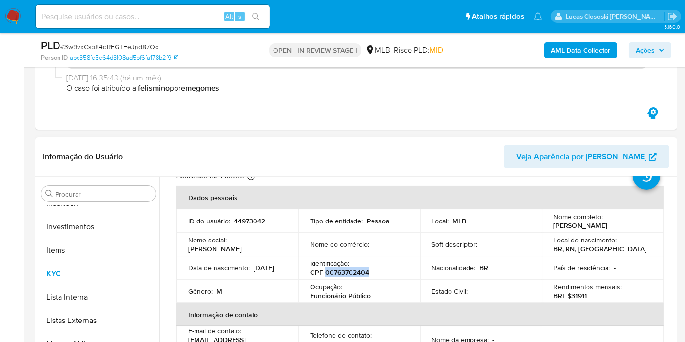
scroll to position [54, 0]
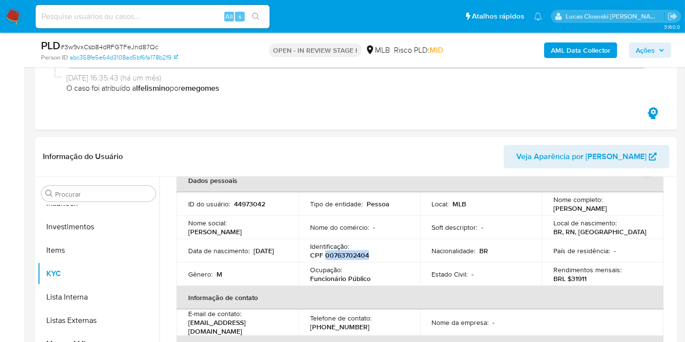
copy p "00763702404"
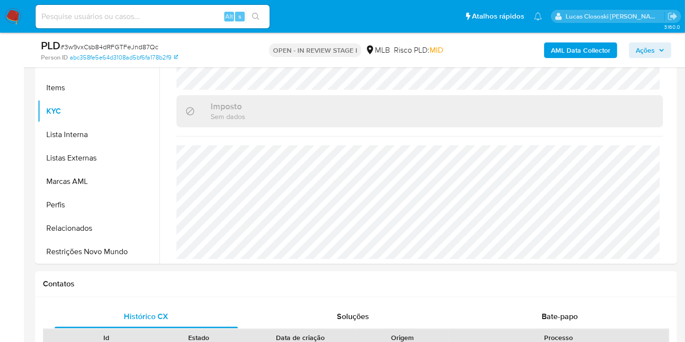
scroll to position [280, 0]
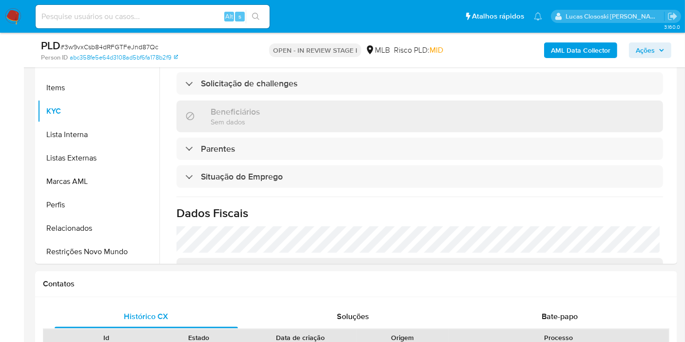
click at [571, 47] on b "AML Data Collector" at bounding box center [580, 50] width 59 height 16
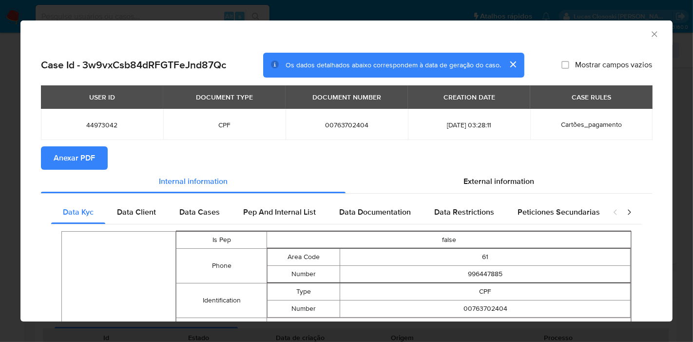
click at [72, 153] on span "Anexar PDF" at bounding box center [74, 157] width 41 height 21
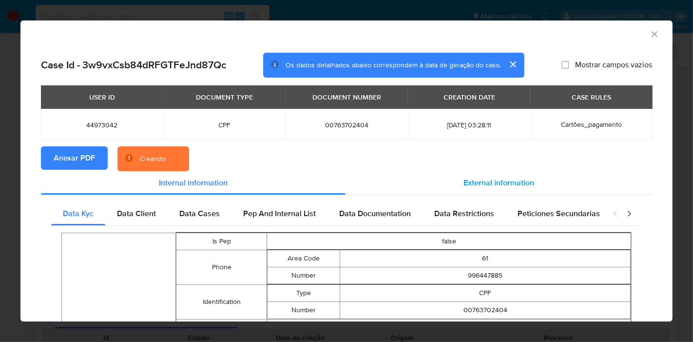
click at [525, 182] on span "External information" at bounding box center [498, 182] width 71 height 11
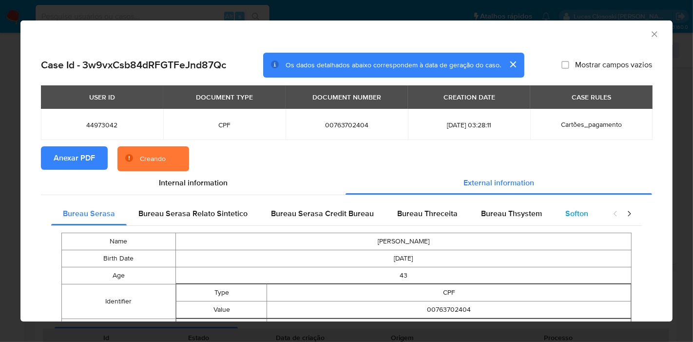
click at [575, 225] on div "Softon" at bounding box center [576, 213] width 46 height 23
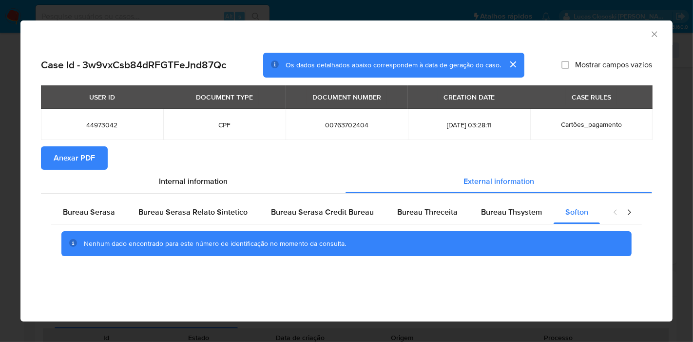
click at [655, 34] on icon "Fechar a janela" at bounding box center [654, 34] width 10 height 10
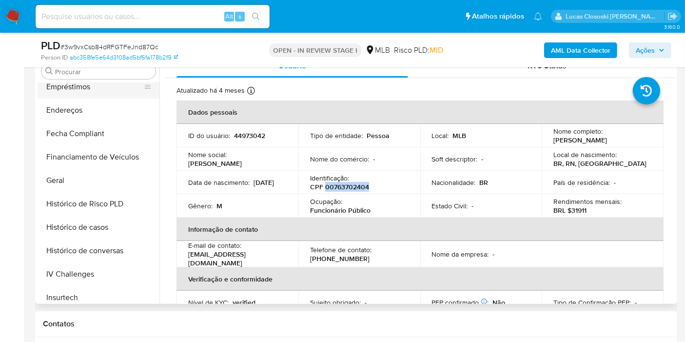
scroll to position [25, 0]
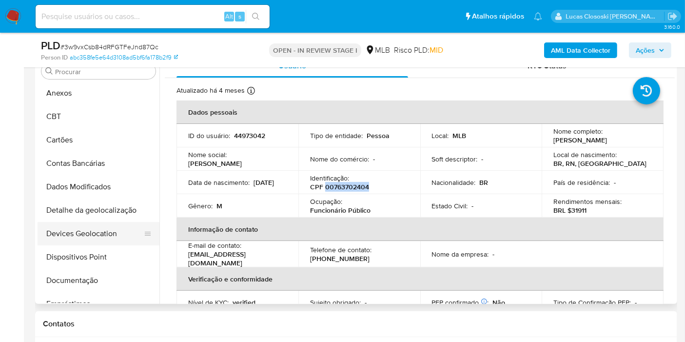
click at [98, 227] on button "Devices Geolocation" at bounding box center [95, 233] width 114 height 23
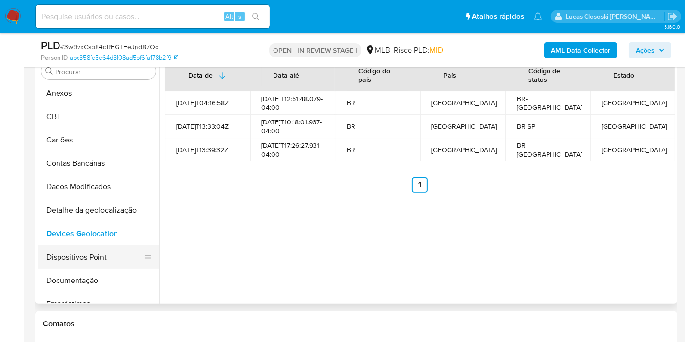
click at [83, 251] on button "Dispositivos Point" at bounding box center [95, 256] width 114 height 23
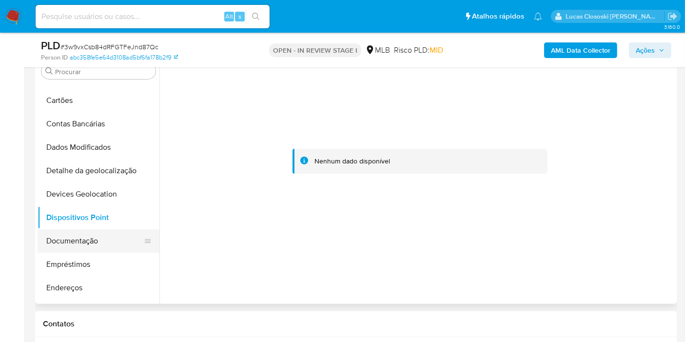
scroll to position [79, 0]
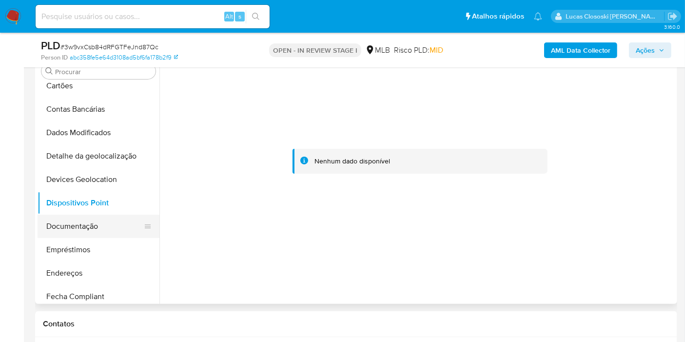
click at [79, 226] on button "Documentação" at bounding box center [95, 225] width 114 height 23
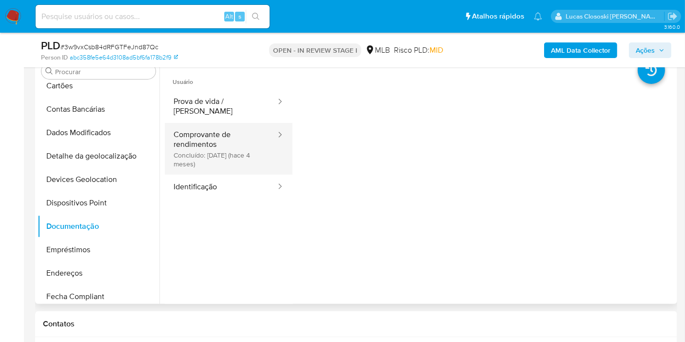
click at [211, 152] on button "Comprovante de rendimentos Concluído: 30/05/2025 (hace 4 meses)" at bounding box center [221, 149] width 112 height 52
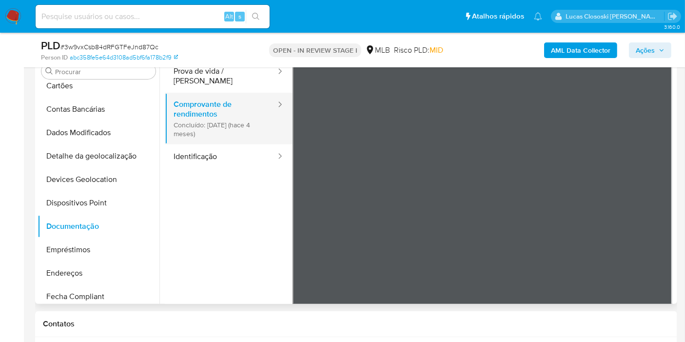
scroll to position [0, 0]
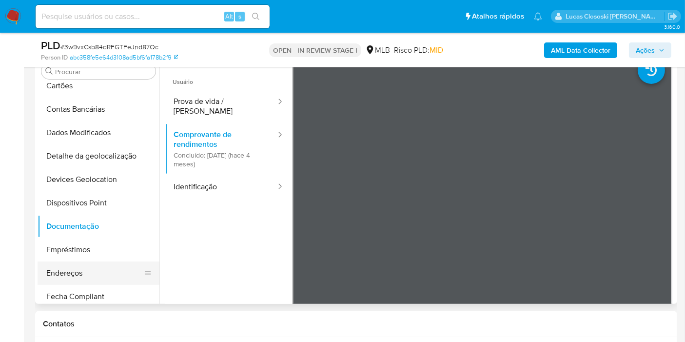
click at [79, 262] on button "Endereços" at bounding box center [95, 272] width 114 height 23
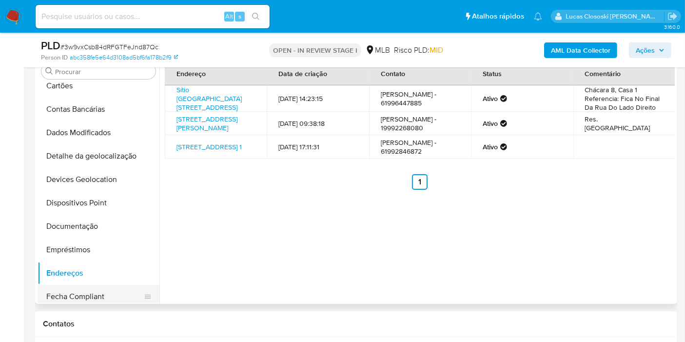
scroll to position [133, 0]
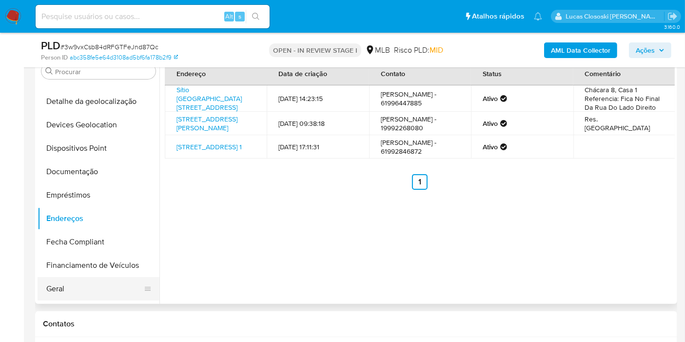
click at [86, 277] on button "Geral" at bounding box center [95, 288] width 114 height 23
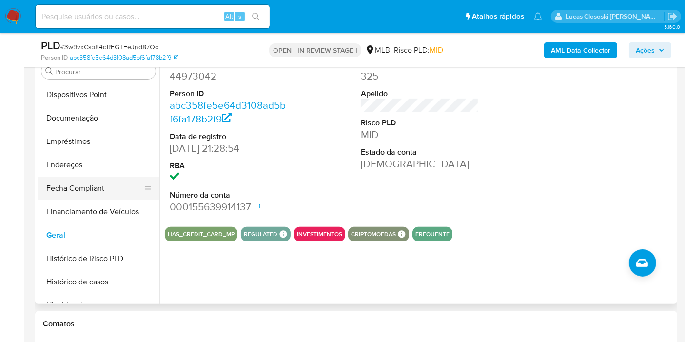
scroll to position [296, 0]
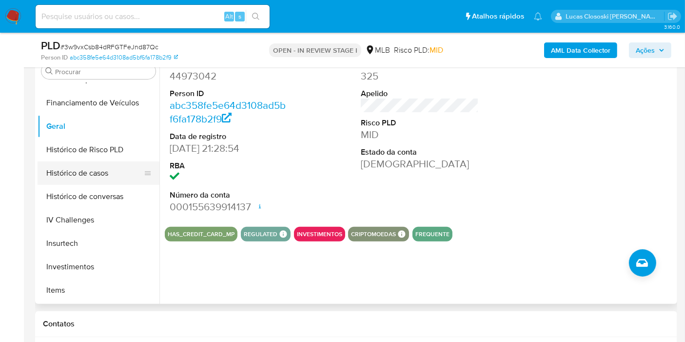
click at [92, 162] on button "Histórico de casos" at bounding box center [95, 172] width 114 height 23
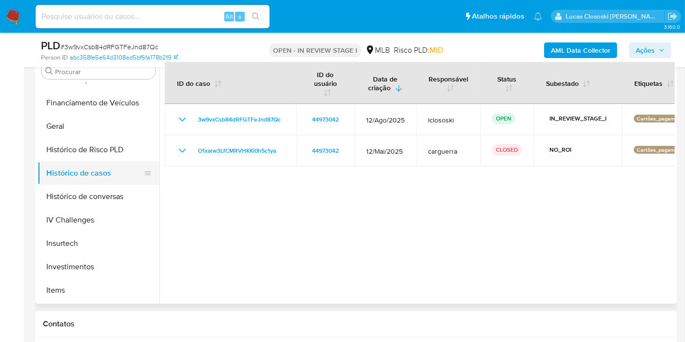
scroll to position [350, 0]
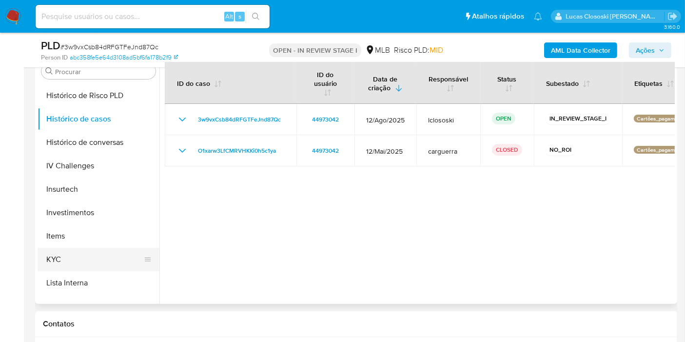
click at [71, 268] on button "KYC" at bounding box center [95, 258] width 114 height 23
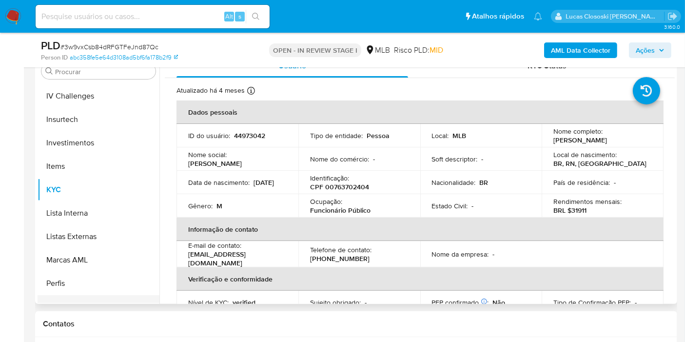
scroll to position [458, 0]
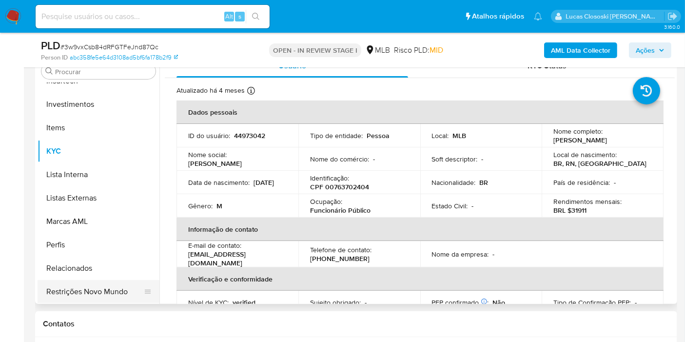
click at [104, 280] on button "Restrições Novo Mundo" at bounding box center [95, 291] width 114 height 23
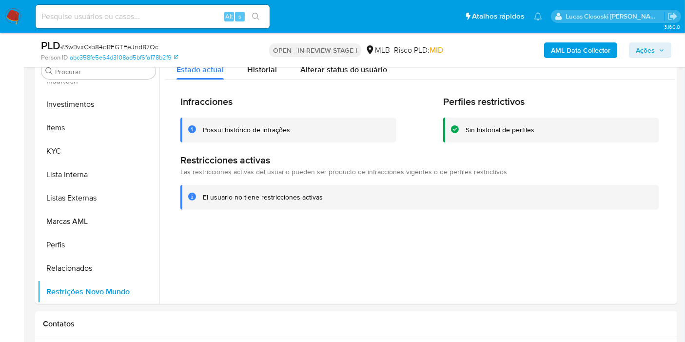
click at [137, 47] on span "# 3w9vxCsb84dRFGTFeJnd87Qc" at bounding box center [109, 47] width 98 height 10
copy span "3w9vxCsb84dRFGTFeJnd87Qc"
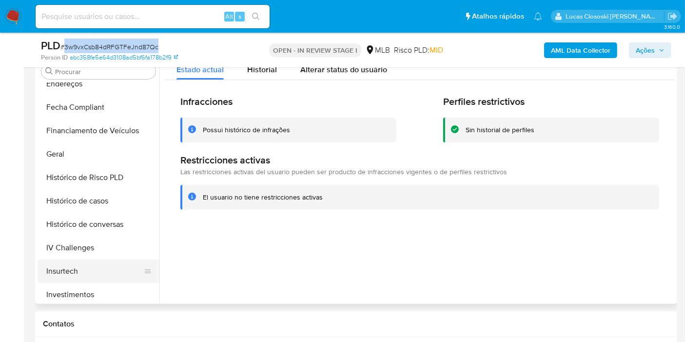
scroll to position [188, 0]
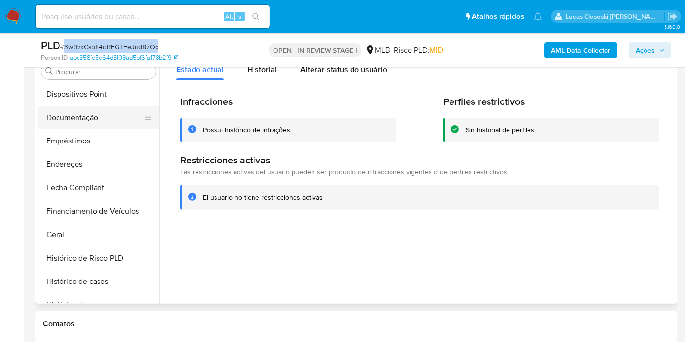
click at [83, 112] on button "Documentação" at bounding box center [95, 117] width 114 height 23
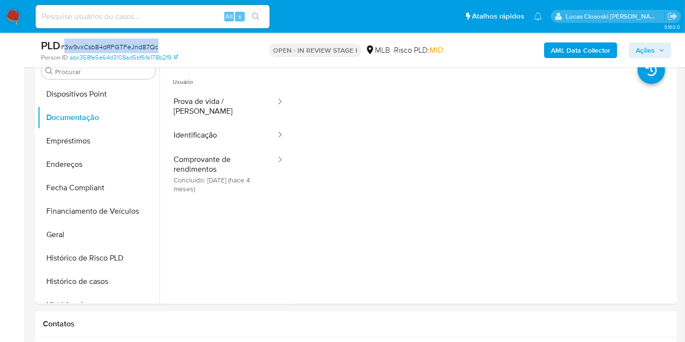
click at [206, 37] on div "PLD # 3w9vxCsb84dRFGTFeJnd87Qc Person ID abc358fe5e64d3108ad5bf6fa178b2f9 OPEN …" at bounding box center [356, 50] width 642 height 35
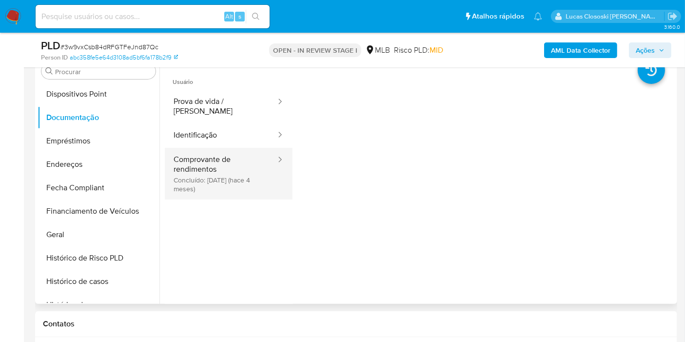
click at [225, 173] on button "Comprovante de rendimentos Concluído: 30/05/2025 (hace 4 meses)" at bounding box center [221, 174] width 112 height 52
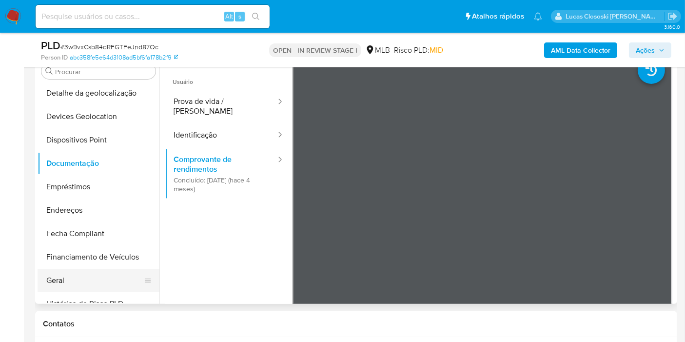
scroll to position [216, 0]
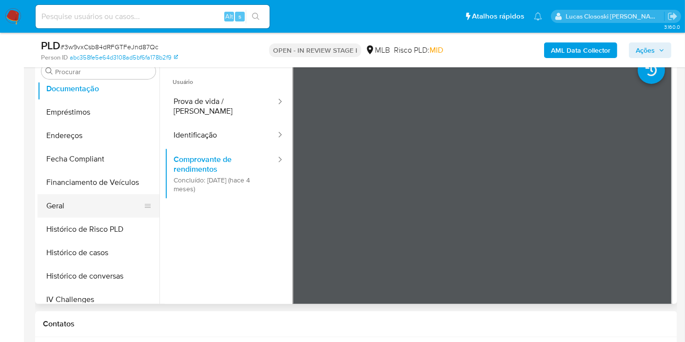
click at [62, 202] on button "Geral" at bounding box center [95, 205] width 114 height 23
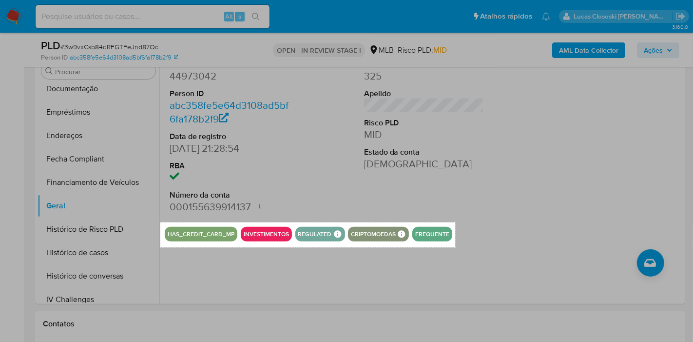
drag, startPoint x: 160, startPoint y: 222, endPoint x: 455, endPoint y: 247, distance: 296.3
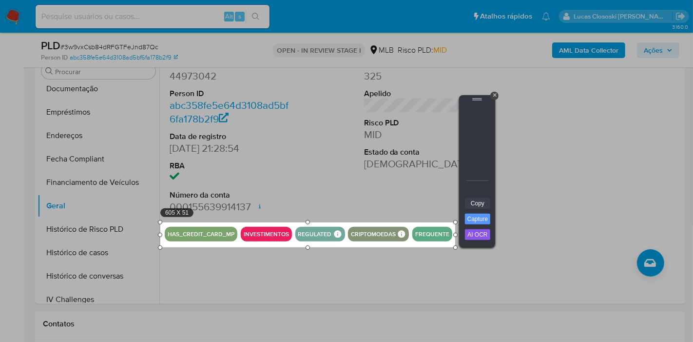
click at [465, 200] on link "Copy" at bounding box center [477, 203] width 25 height 11
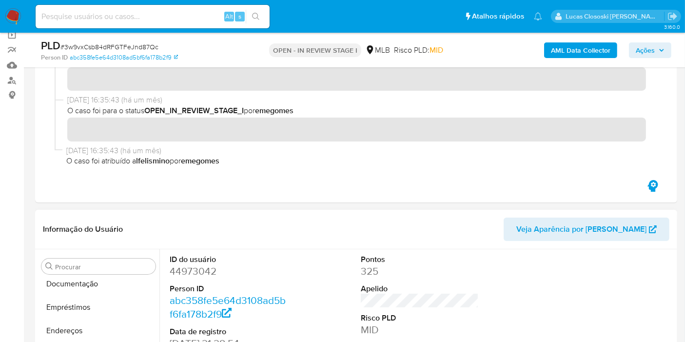
scroll to position [54, 0]
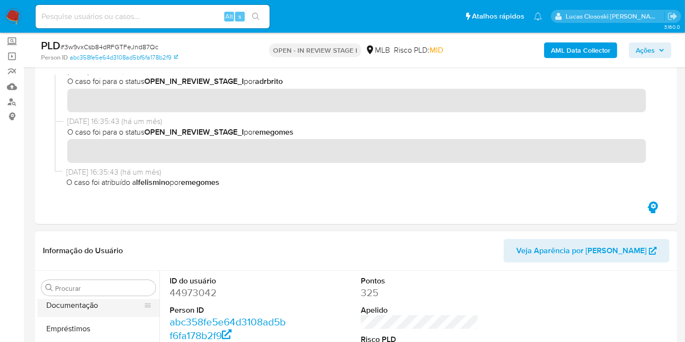
click at [89, 308] on button "Documentação" at bounding box center [95, 304] width 114 height 23
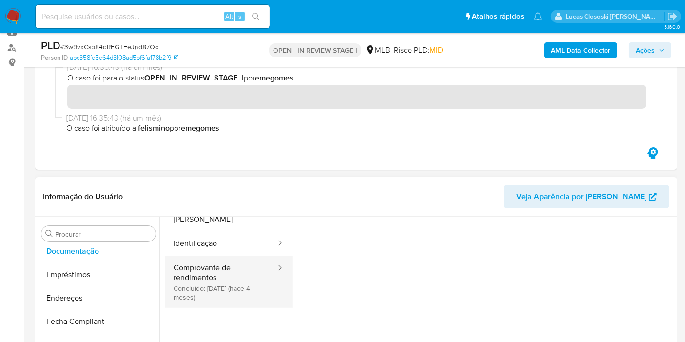
click at [204, 270] on button "Comprovante de rendimentos Concluído: 30/05/2025 (hace 4 meses)" at bounding box center [221, 282] width 112 height 52
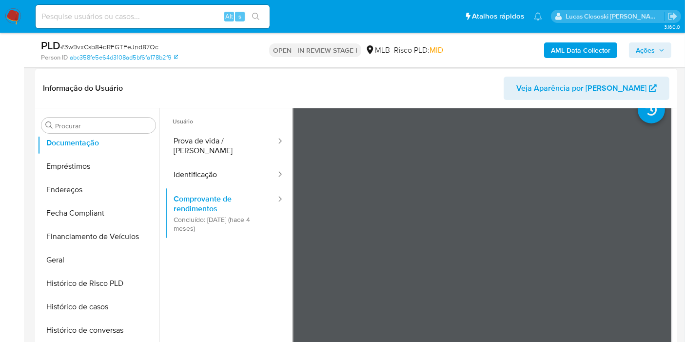
scroll to position [0, 0]
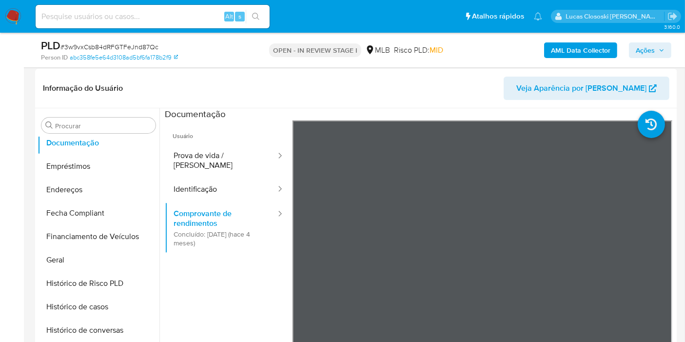
click at [648, 50] on span "Ações" at bounding box center [644, 50] width 19 height 16
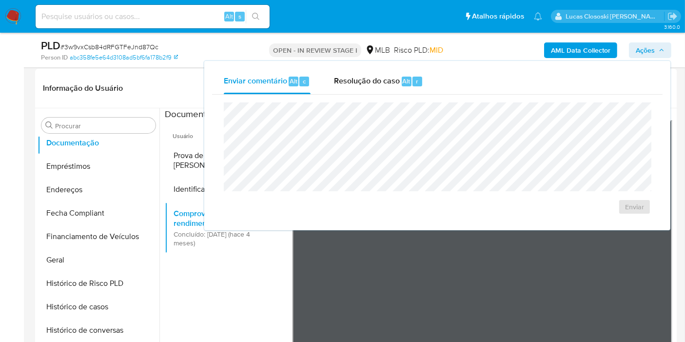
click at [371, 95] on div "Enviar" at bounding box center [437, 159] width 450 height 128
click at [372, 85] on span "Resolução do caso" at bounding box center [367, 80] width 66 height 11
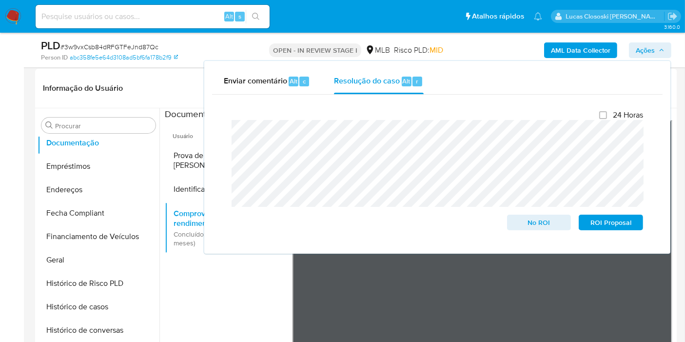
click at [640, 45] on span "Ações" at bounding box center [644, 50] width 19 height 16
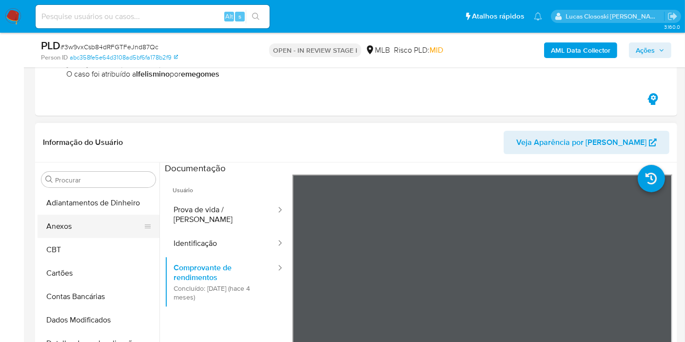
click at [82, 230] on button "Anexos" at bounding box center [95, 225] width 114 height 23
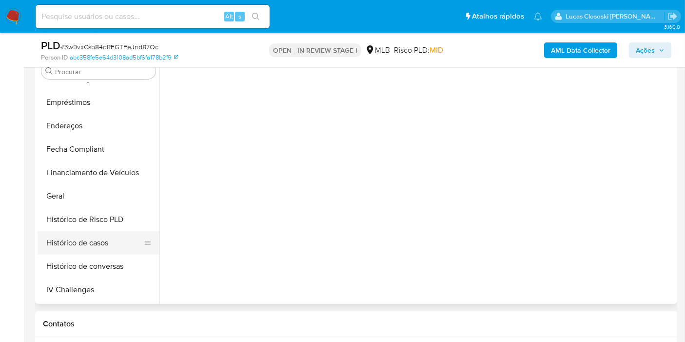
scroll to position [270, 0]
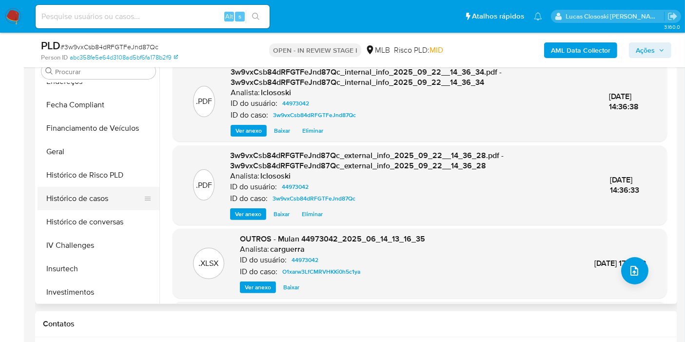
click at [95, 195] on button "Histórico de casos" at bounding box center [95, 198] width 114 height 23
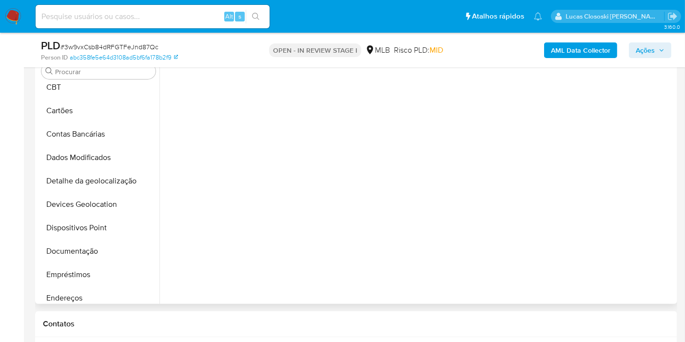
scroll to position [0, 0]
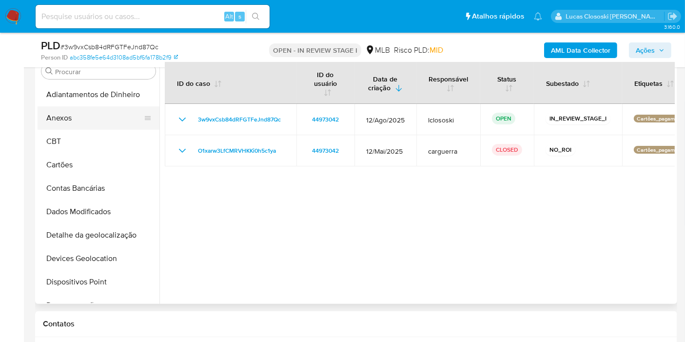
click at [44, 121] on button "Anexos" at bounding box center [95, 117] width 114 height 23
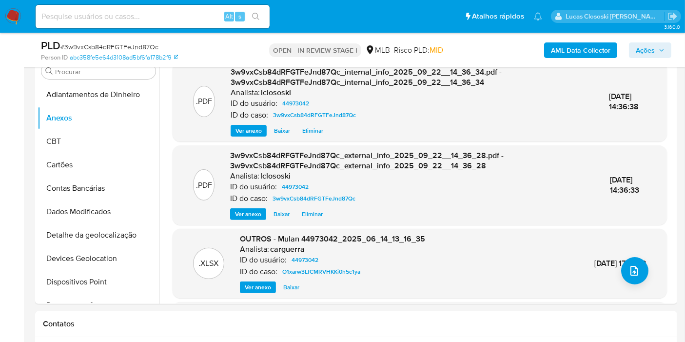
click at [651, 46] on span "Ações" at bounding box center [644, 50] width 19 height 16
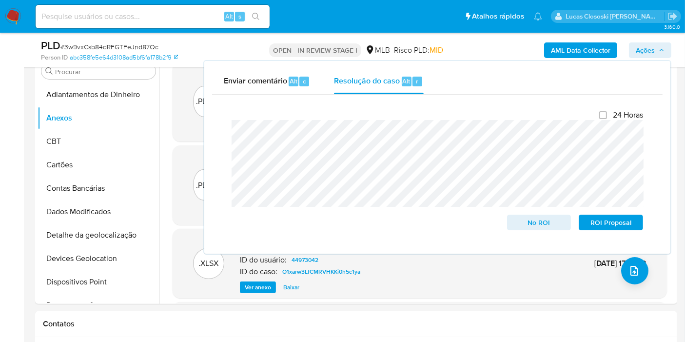
click at [651, 46] on span "Ações" at bounding box center [644, 50] width 19 height 16
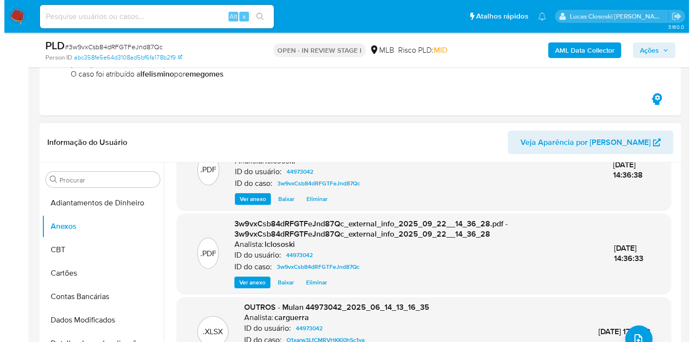
scroll to position [76, 0]
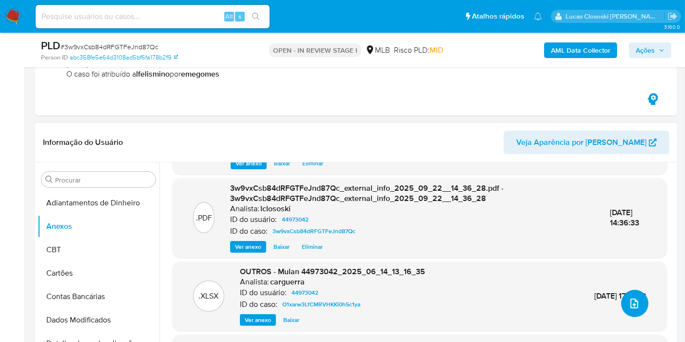
click at [633, 298] on icon "upload-file" at bounding box center [634, 303] width 12 height 12
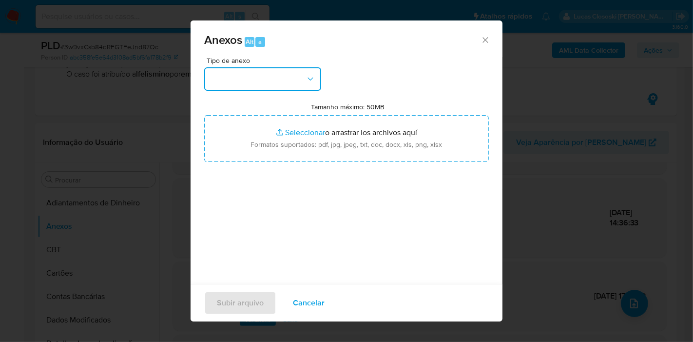
click at [272, 76] on button "button" at bounding box center [262, 78] width 117 height 23
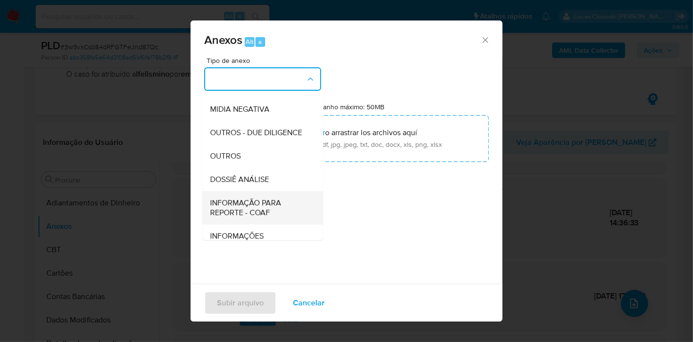
scroll to position [150, 0]
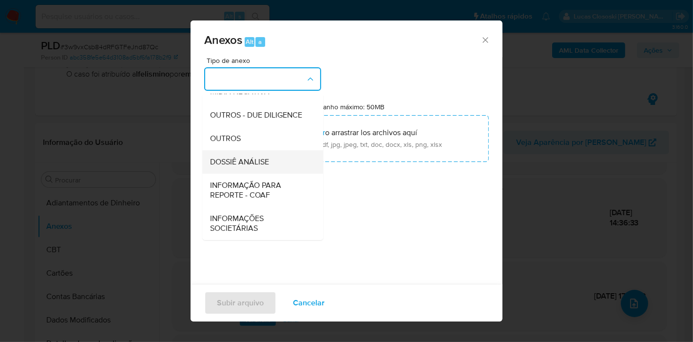
click at [250, 162] on span "DOSSIÊ ANÁLISE" at bounding box center [239, 162] width 59 height 10
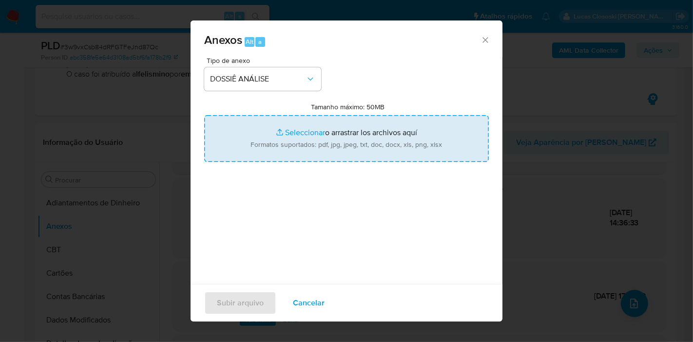
click at [265, 143] on input "Tamanho máximo: 50MB Seleccionar archivos" at bounding box center [346, 138] width 285 height 47
type input "C:\fakepath\Mulan 44973042_2025_09_22_08_46_28.xlsx"
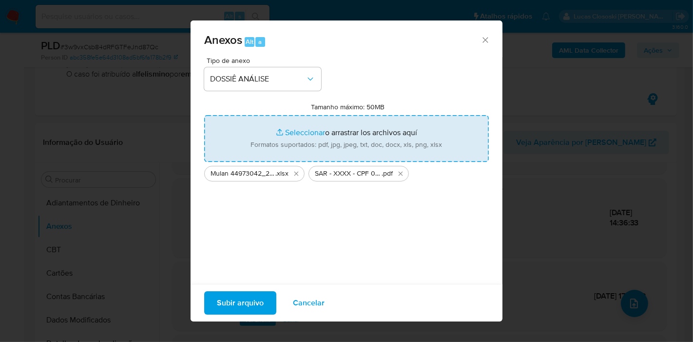
click at [241, 301] on span "Subir arquivo" at bounding box center [240, 302] width 47 height 21
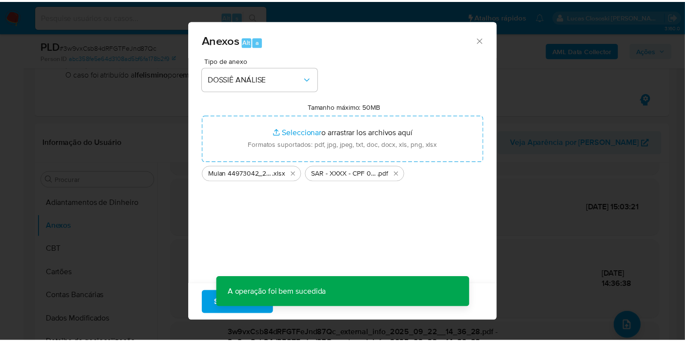
scroll to position [52, 0]
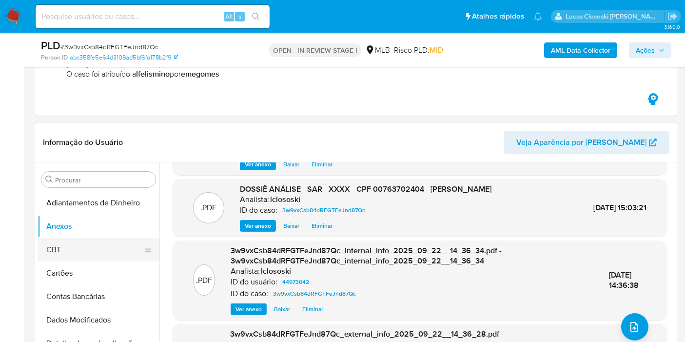
click at [57, 260] on button "CBT" at bounding box center [95, 249] width 114 height 23
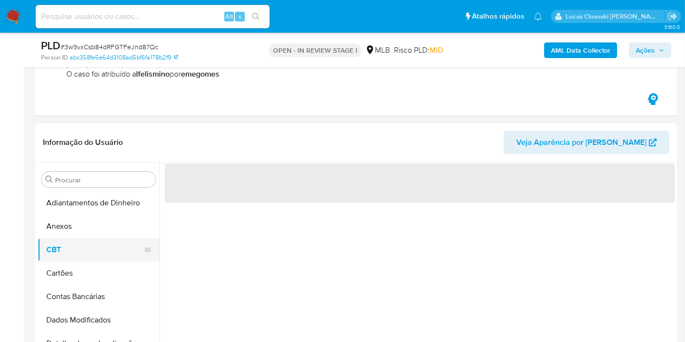
click at [56, 243] on button "CBT" at bounding box center [95, 249] width 114 height 23
click at [59, 228] on button "Anexos" at bounding box center [95, 225] width 114 height 23
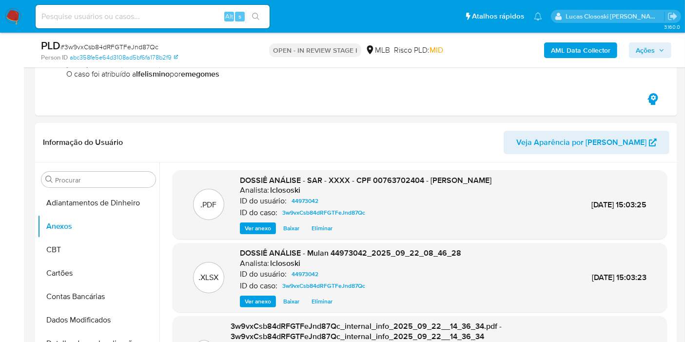
click at [640, 54] on span "Ações" at bounding box center [644, 50] width 19 height 16
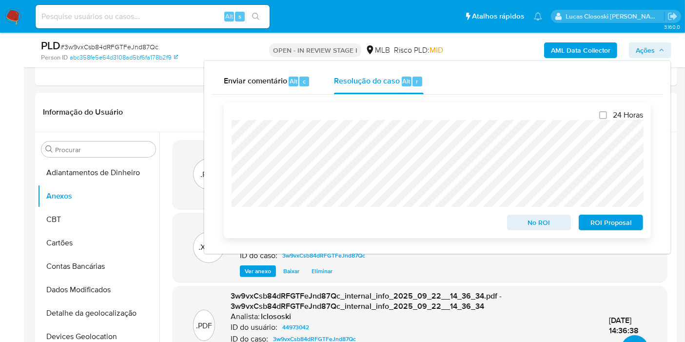
scroll to position [216, 0]
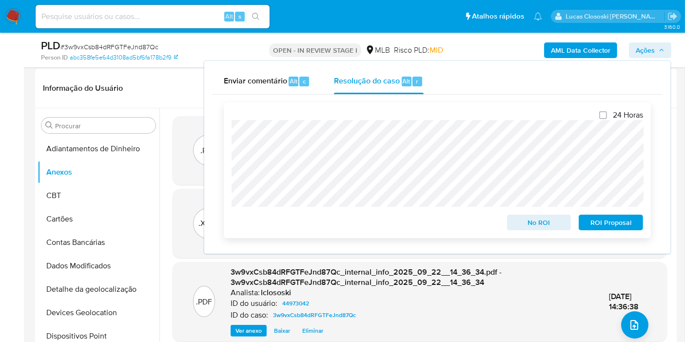
click at [605, 217] on span "ROI Proposal" at bounding box center [610, 222] width 51 height 14
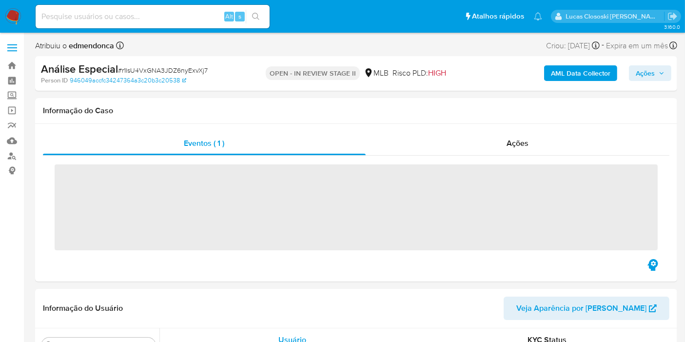
scroll to position [458, 0]
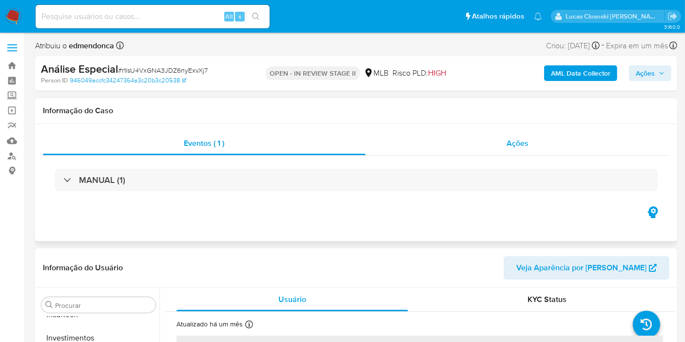
select select "10"
click at [597, 147] on div "Ações" at bounding box center [517, 143] width 304 height 23
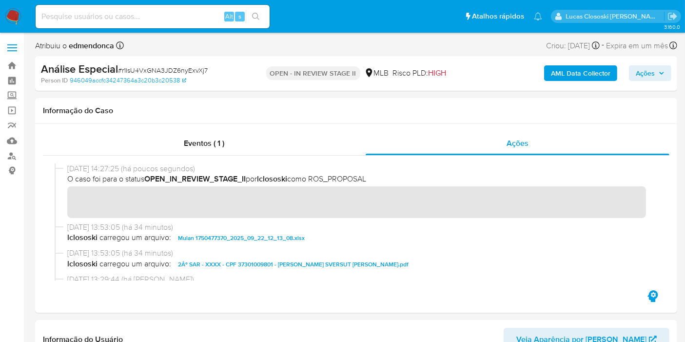
click at [179, 69] on span "# r1lsU4VxGNA3JDZ6nyExvXj7" at bounding box center [163, 70] width 90 height 10
copy span "r1lsU4VxGNA3JDZ6nyExvXj7"
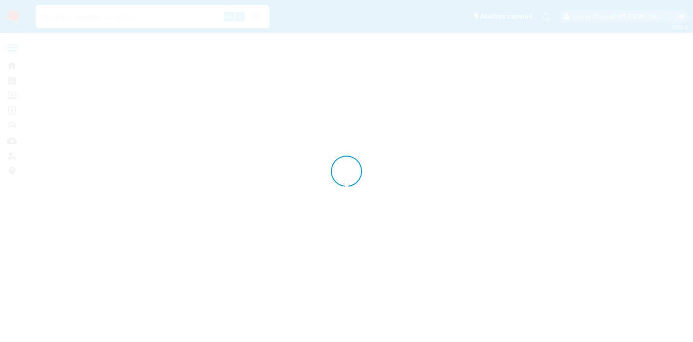
click at [20, 18] on img at bounding box center [13, 16] width 17 height 17
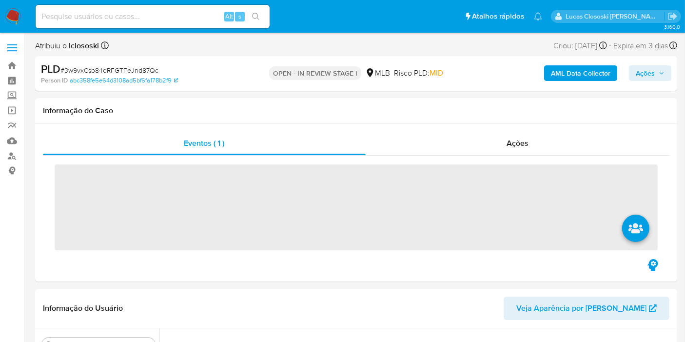
click at [20, 18] on img at bounding box center [13, 16] width 17 height 17
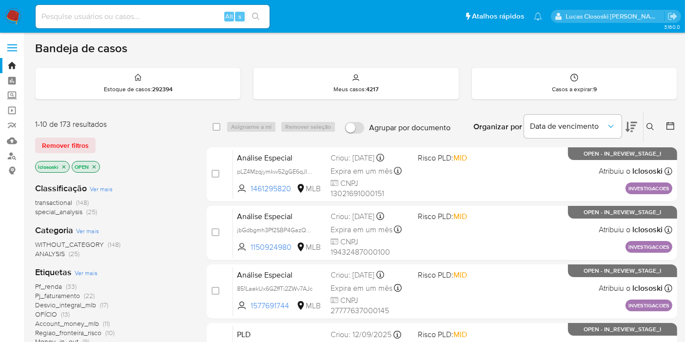
click at [639, 128] on div "Organizar por Data de vencimento" at bounding box center [553, 127] width 177 height 30
click at [635, 128] on icon at bounding box center [631, 127] width 12 height 12
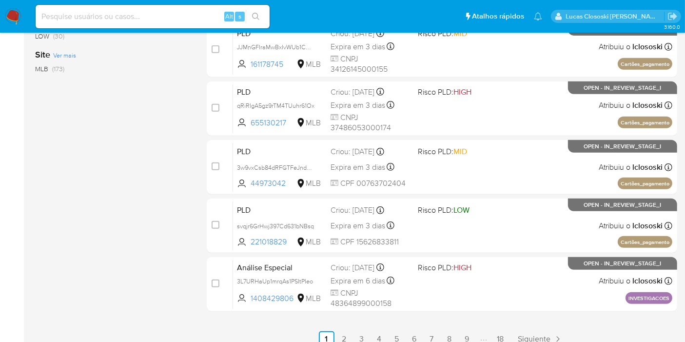
scroll to position [461, 0]
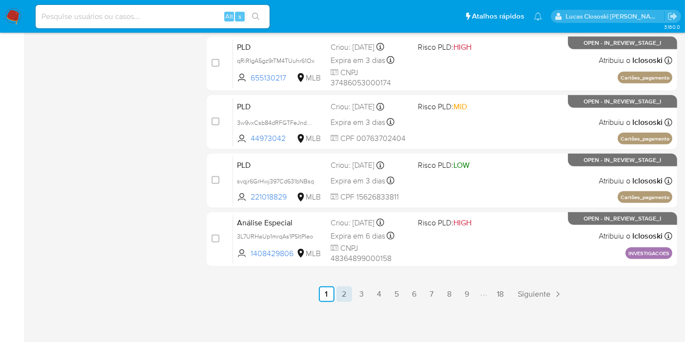
click at [345, 296] on link "2" at bounding box center [344, 294] width 16 height 16
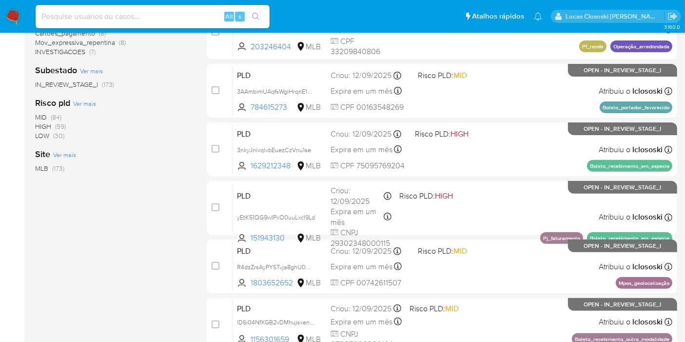
scroll to position [461, 0]
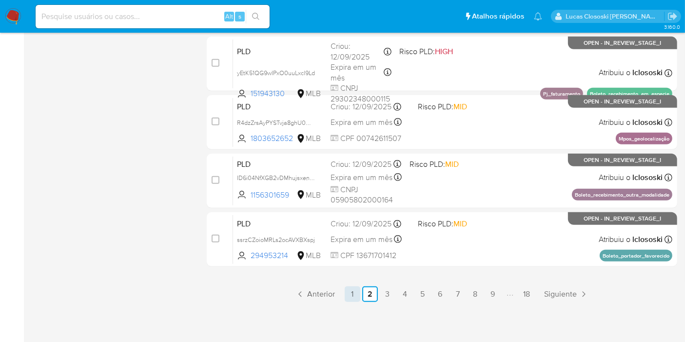
click at [355, 294] on link "1" at bounding box center [352, 294] width 16 height 16
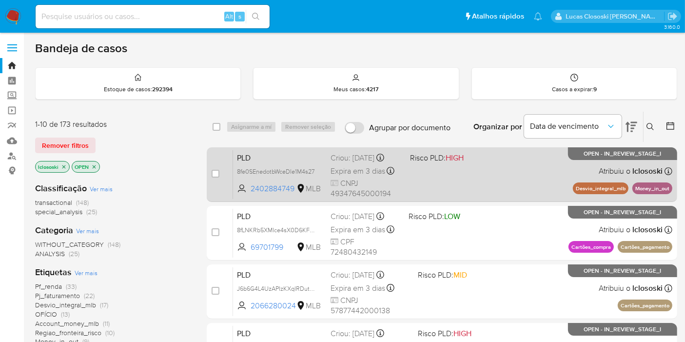
click at [479, 186] on div "PLD 8fe0SEnedotbWceDIe1M4s27 2402884749 MLB Risco PLD: HIGH Criou: [DATE] Criou…" at bounding box center [452, 174] width 439 height 49
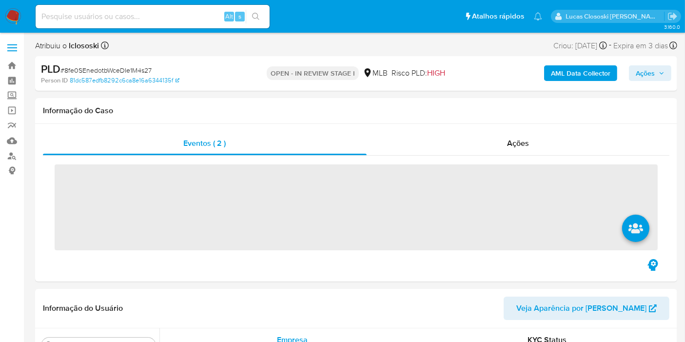
scroll to position [458, 0]
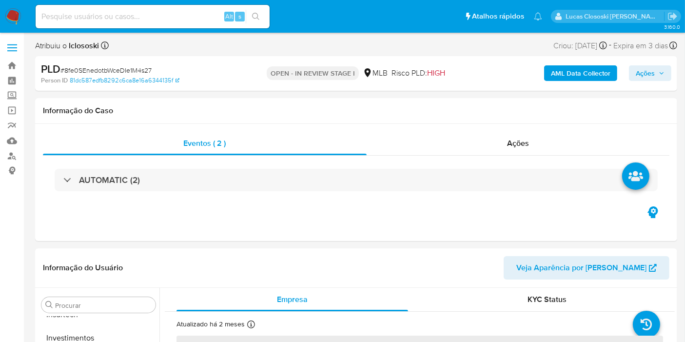
select select "10"
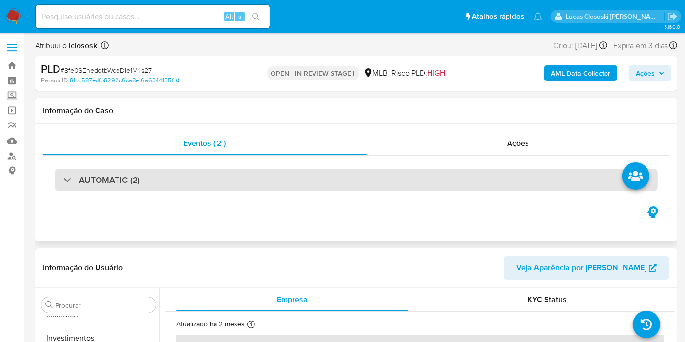
click at [234, 188] on div "AUTOMATIC (2)" at bounding box center [356, 180] width 603 height 22
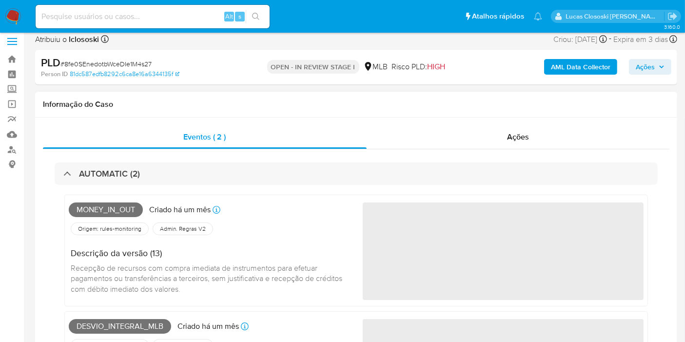
scroll to position [0, 0]
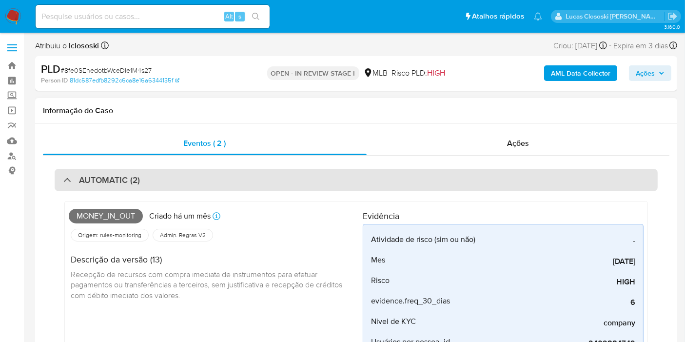
click at [283, 176] on div "AUTOMATIC (2)" at bounding box center [356, 180] width 603 height 22
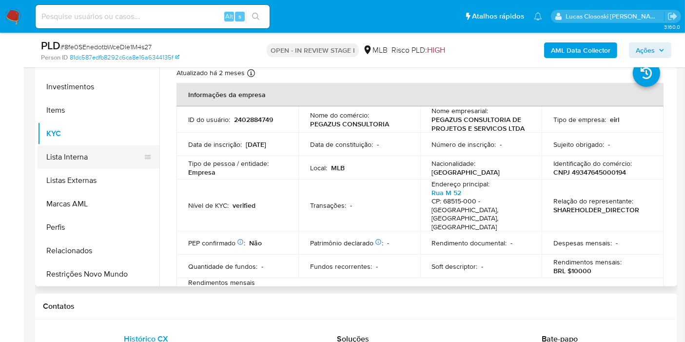
scroll to position [296, 0]
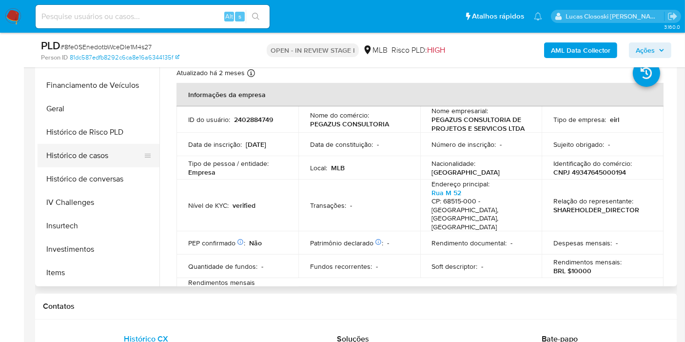
click at [93, 156] on button "Histórico de casos" at bounding box center [95, 155] width 114 height 23
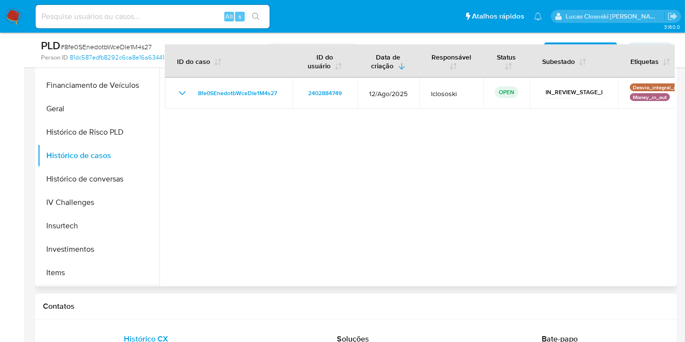
scroll to position [350, 0]
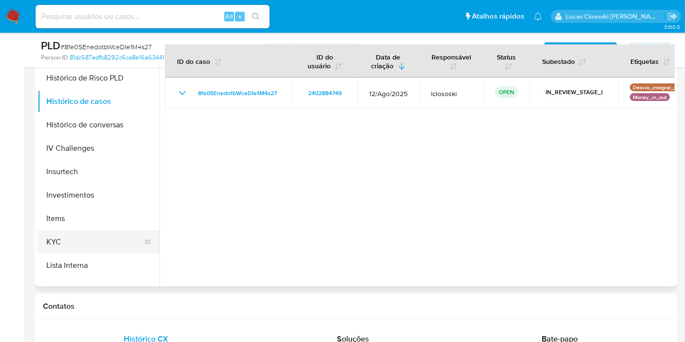
click at [83, 242] on button "KYC" at bounding box center [95, 241] width 114 height 23
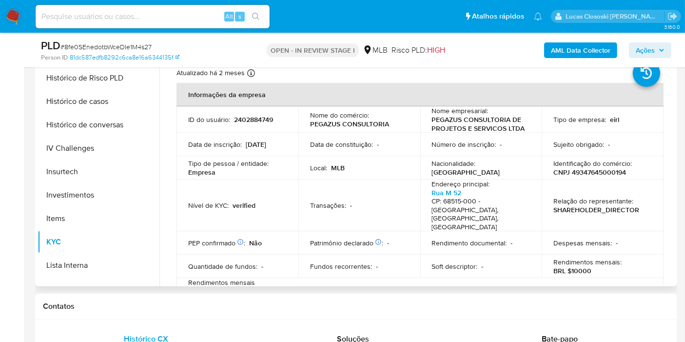
click at [593, 171] on p "CNPJ 49347645000194" at bounding box center [589, 172] width 73 height 9
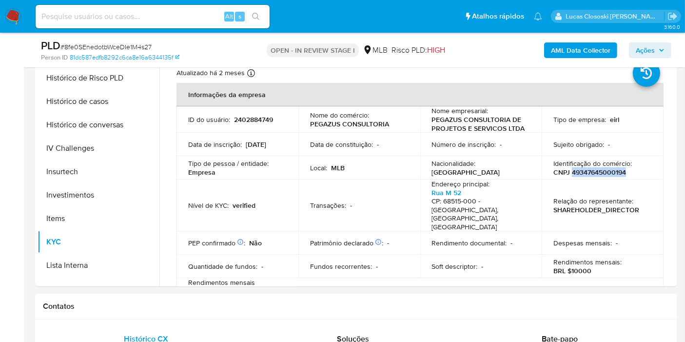
copy p "49347645000194"
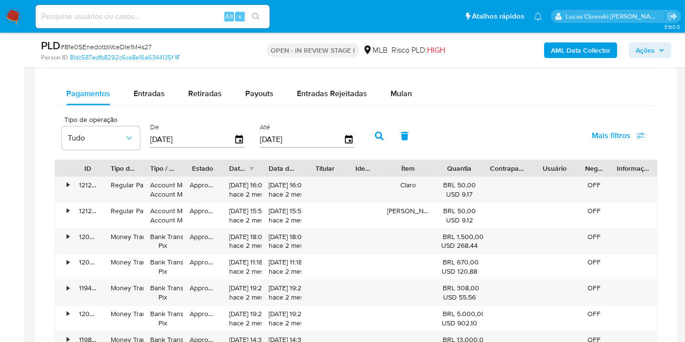
scroll to position [758, 0]
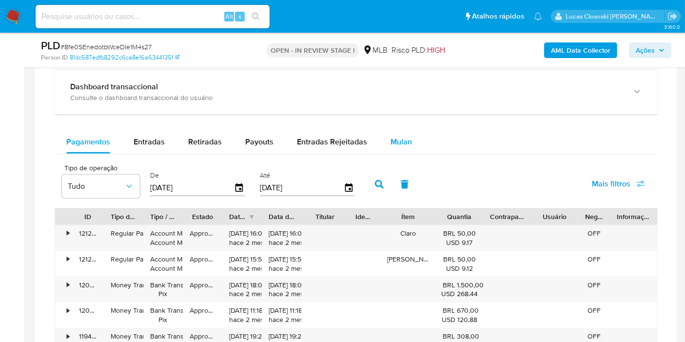
click at [405, 137] on span "Mulan" at bounding box center [400, 141] width 21 height 11
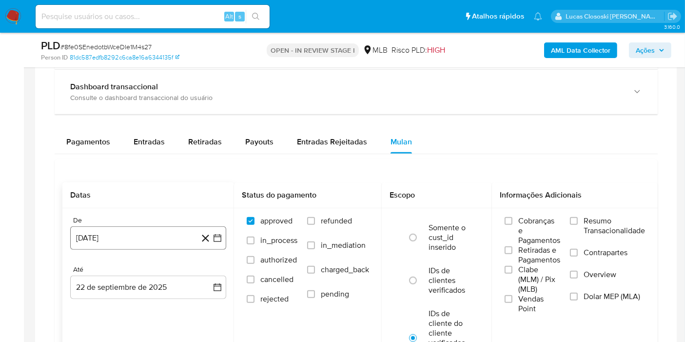
click at [216, 233] on icon "button" at bounding box center [217, 238] width 10 height 10
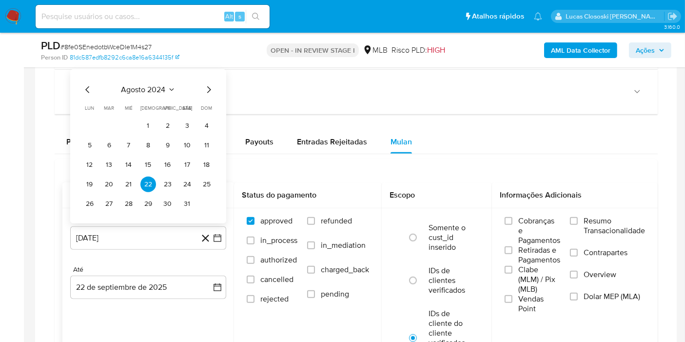
click at [131, 91] on span "agosto 2024" at bounding box center [143, 90] width 44 height 10
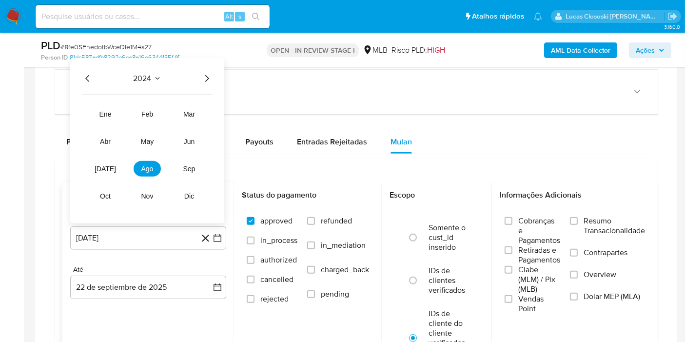
click at [204, 76] on icon "Año siguiente" at bounding box center [207, 79] width 12 height 12
click at [106, 168] on span "jul" at bounding box center [105, 169] width 21 height 8
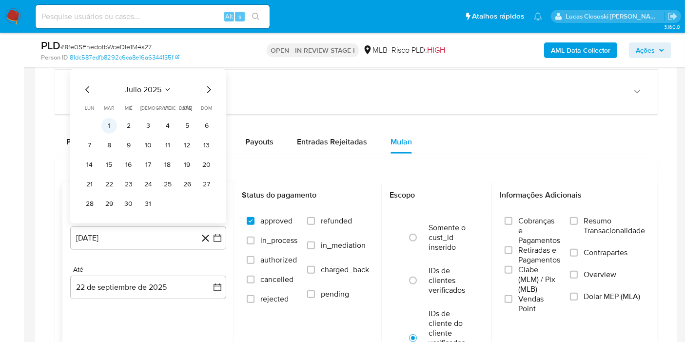
click at [111, 124] on button "1" at bounding box center [109, 126] width 16 height 16
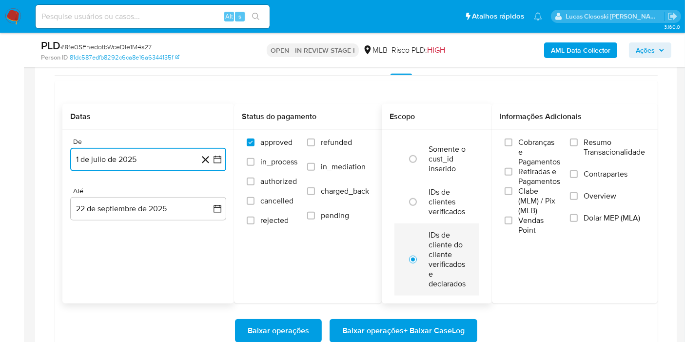
scroll to position [920, 0]
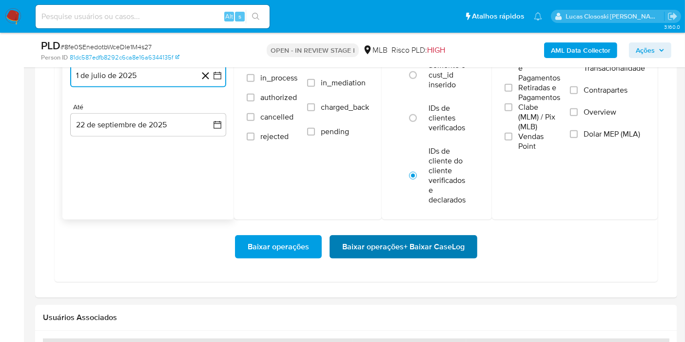
click at [432, 251] on span "Baixar operações + Baixar CaseLog" at bounding box center [403, 246] width 122 height 21
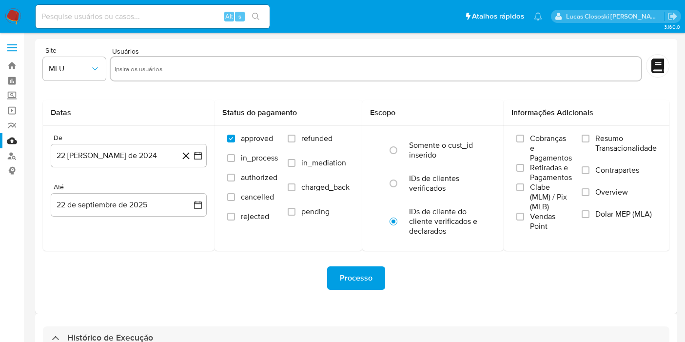
select select "10"
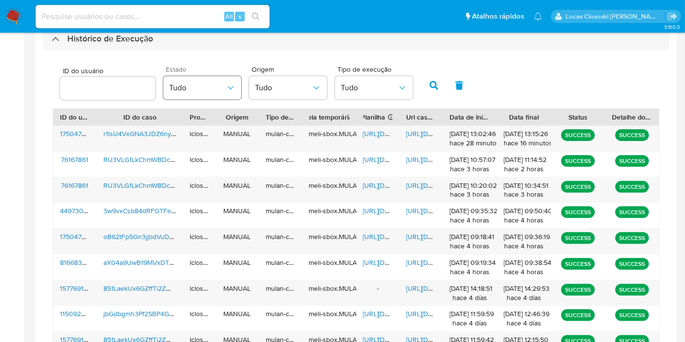
scroll to position [282, 0]
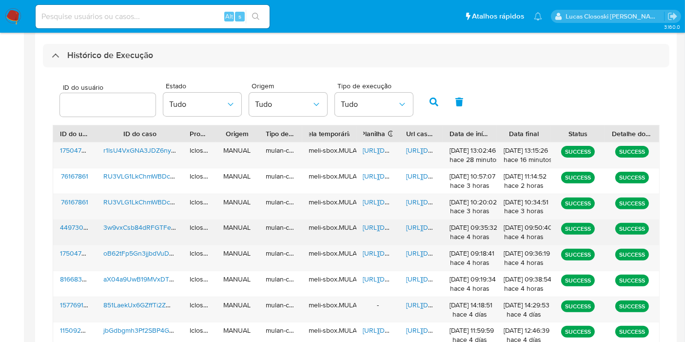
click at [365, 226] on span "[URL][DOMAIN_NAME]" at bounding box center [396, 227] width 67 height 10
click at [411, 225] on span "https://docs.google.com/document/d/1hxSLnrGG9yelQWZpO5px3mvn0lwlO_qyUVIiDnJcy_w…" at bounding box center [439, 227] width 67 height 10
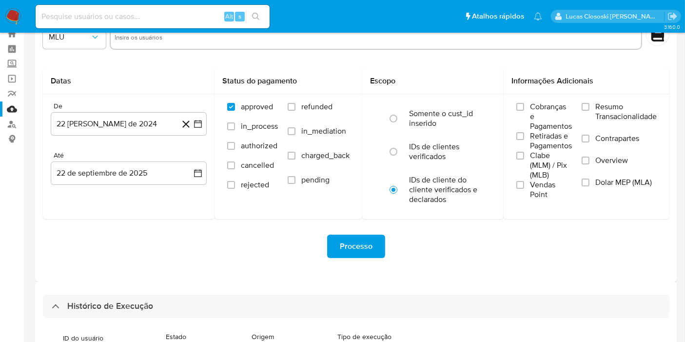
scroll to position [11, 0]
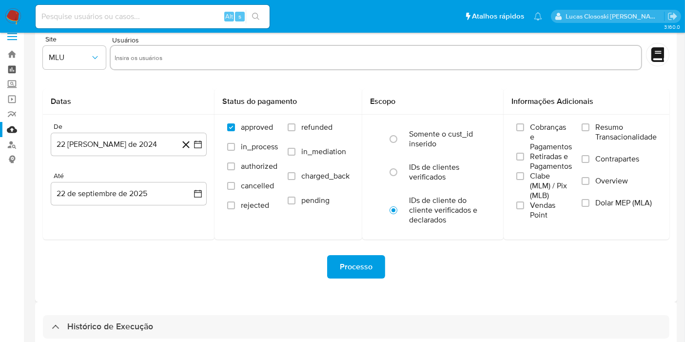
click at [9, 65] on link "Painel" at bounding box center [58, 69] width 116 height 15
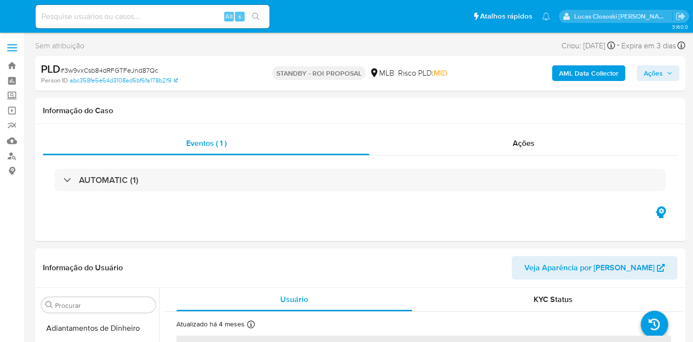
select select "10"
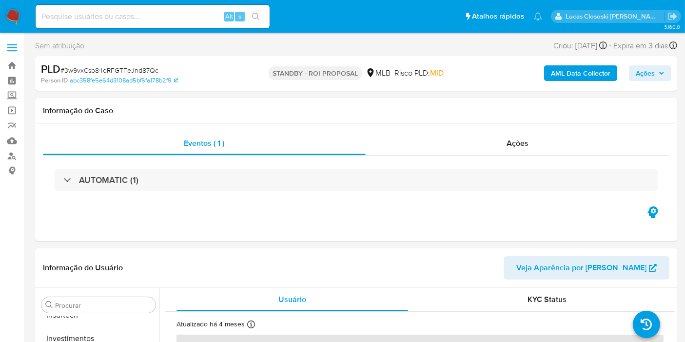
scroll to position [458, 0]
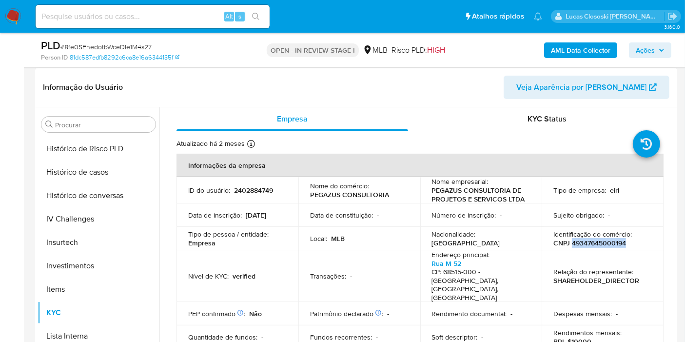
scroll to position [162, 0]
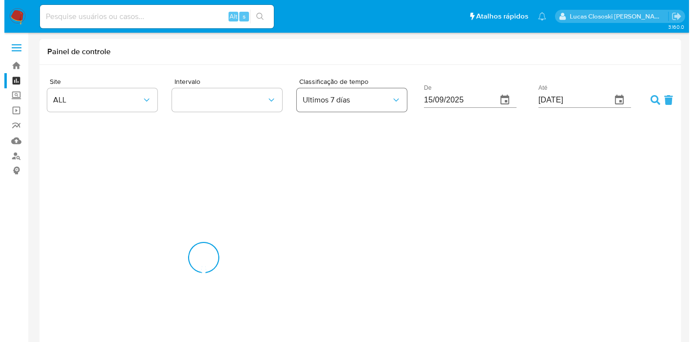
scroll to position [485784, 486510]
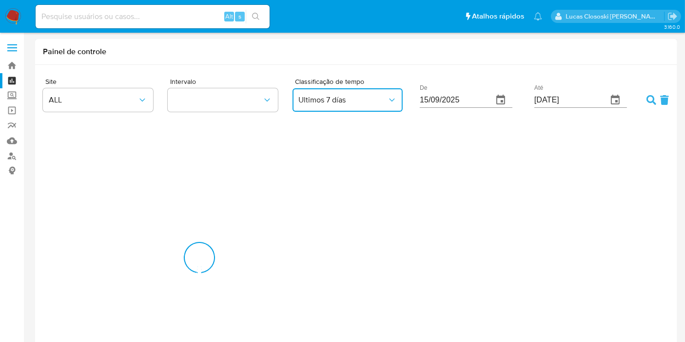
click at [341, 92] on button "Ultimos 7 días" at bounding box center [347, 99] width 110 height 23
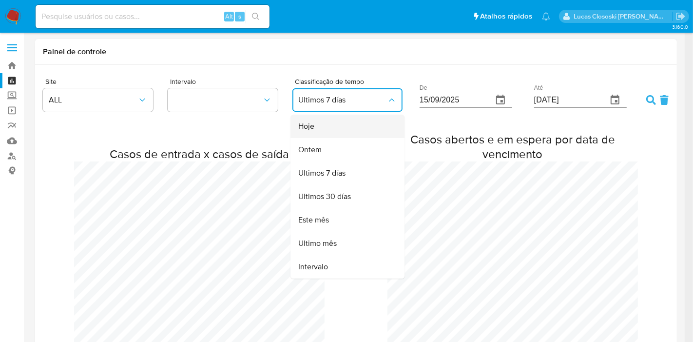
scroll to position [0, 0]
click at [328, 126] on div "Hoje" at bounding box center [344, 125] width 93 height 23
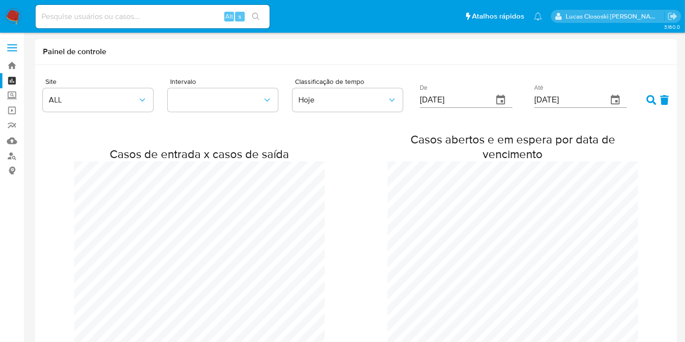
click at [647, 95] on icon at bounding box center [651, 100] width 10 height 10
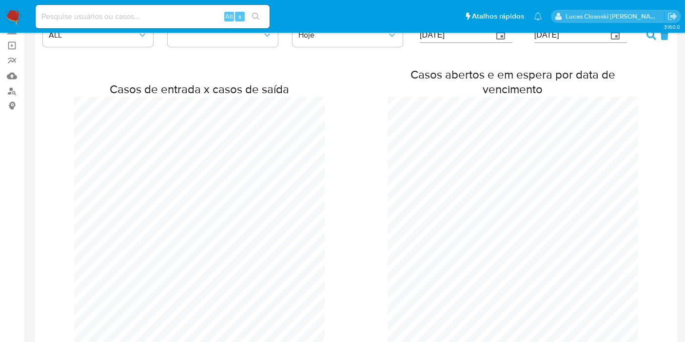
scroll to position [1263, 685]
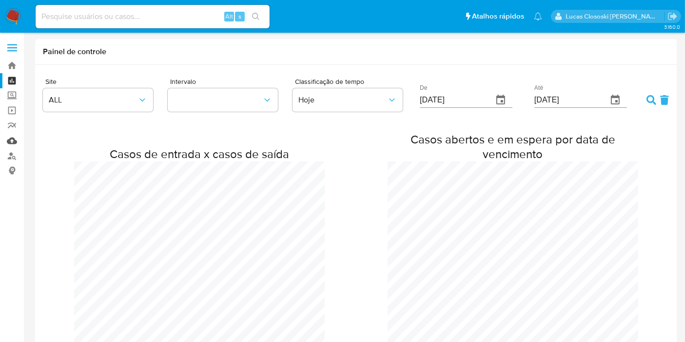
click at [3, 139] on link "Mulan" at bounding box center [58, 140] width 116 height 15
